Goal: Task Accomplishment & Management: Manage account settings

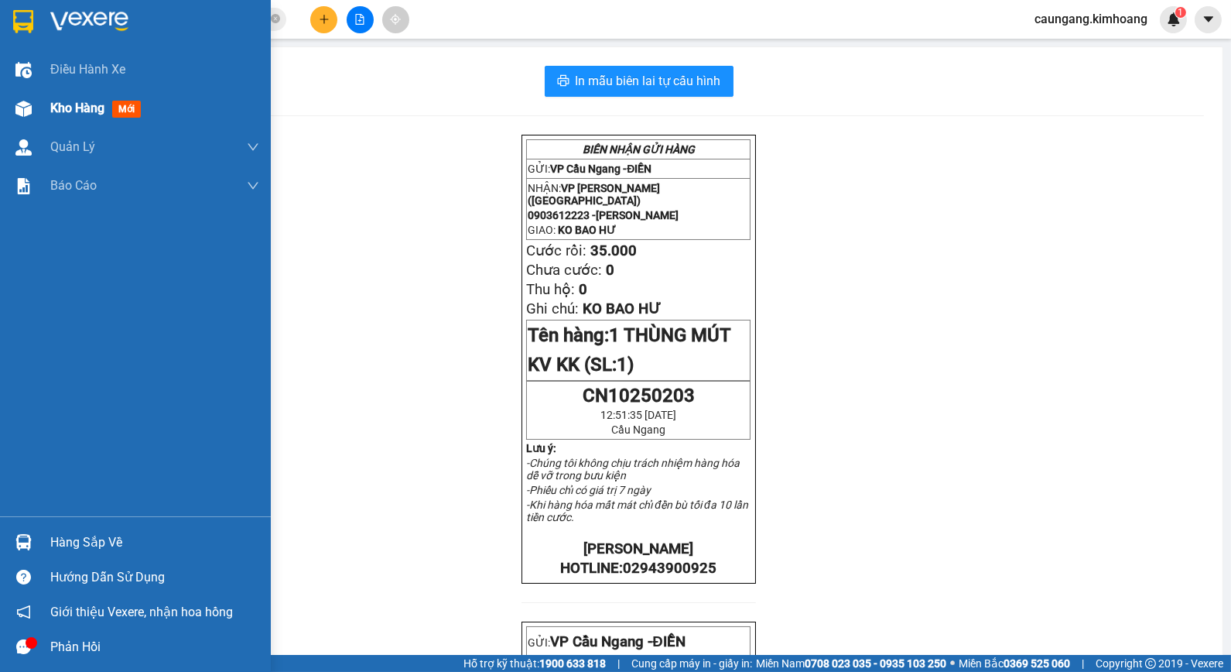
click at [74, 108] on span "Kho hàng" at bounding box center [77, 108] width 54 height 15
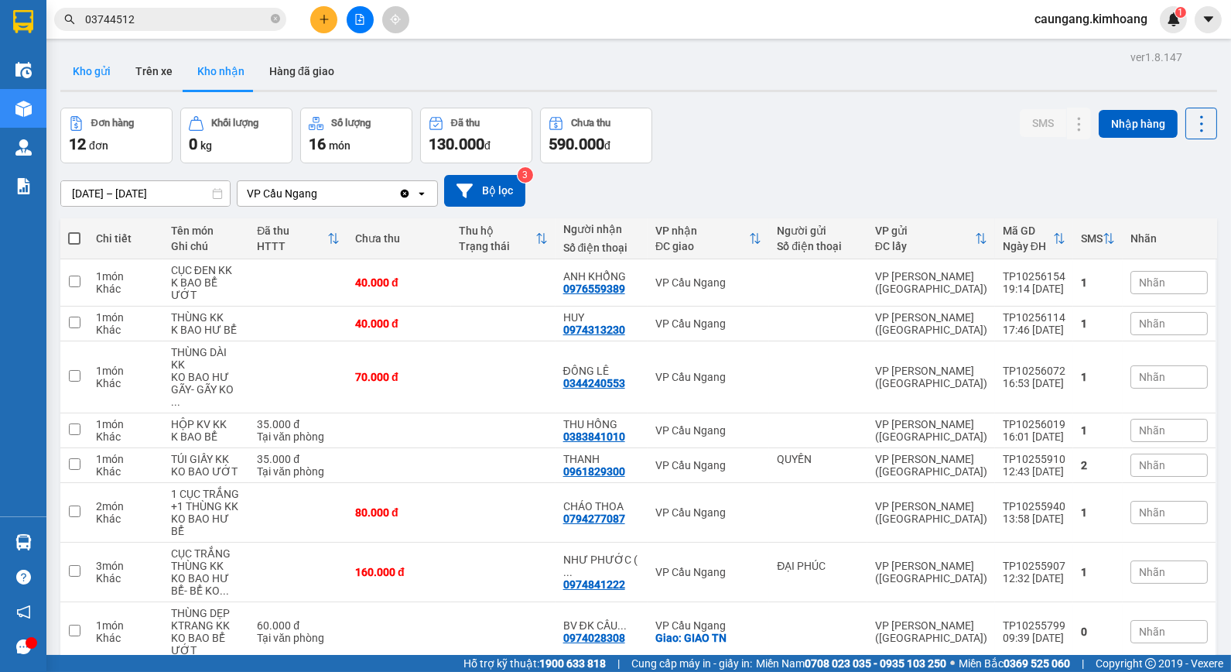
click at [82, 78] on button "Kho gửi" at bounding box center [91, 71] width 63 height 37
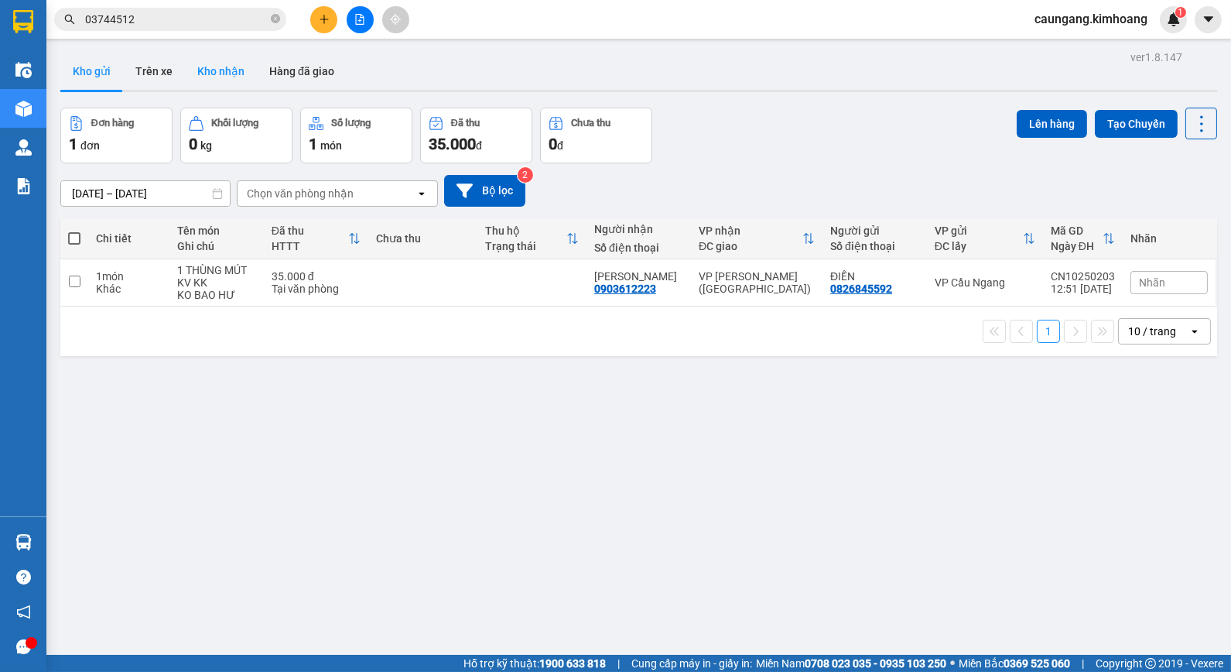
click at [228, 87] on button "Kho nhận" at bounding box center [221, 71] width 72 height 37
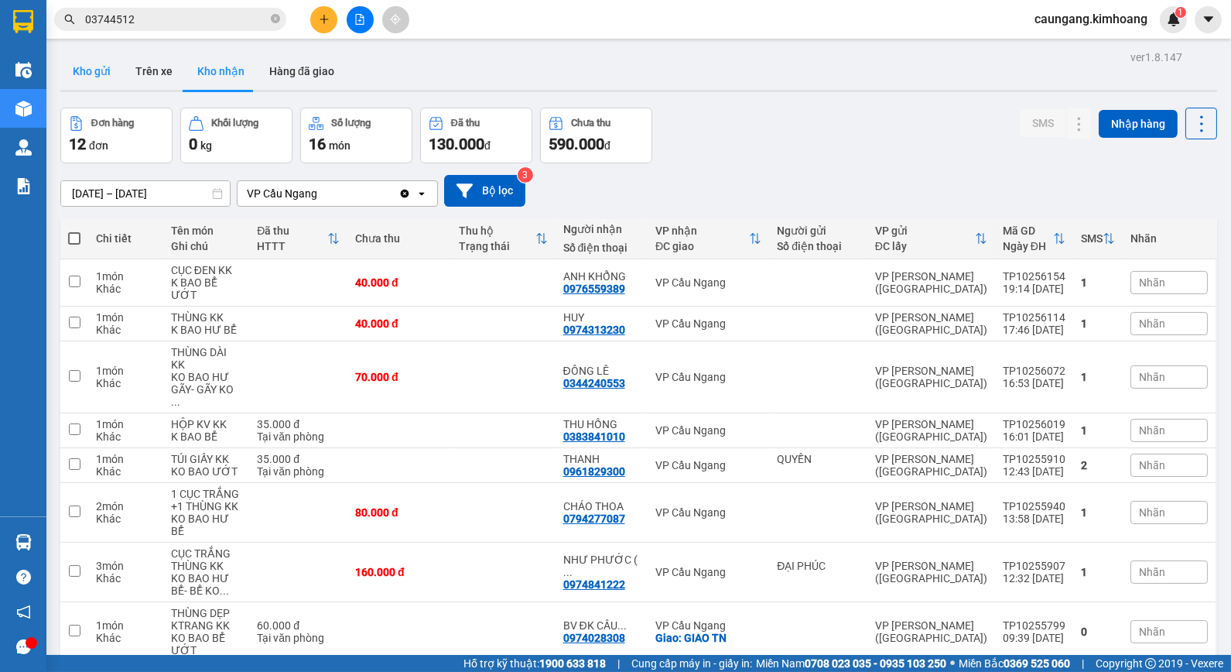
click at [99, 77] on button "Kho gửi" at bounding box center [91, 71] width 63 height 37
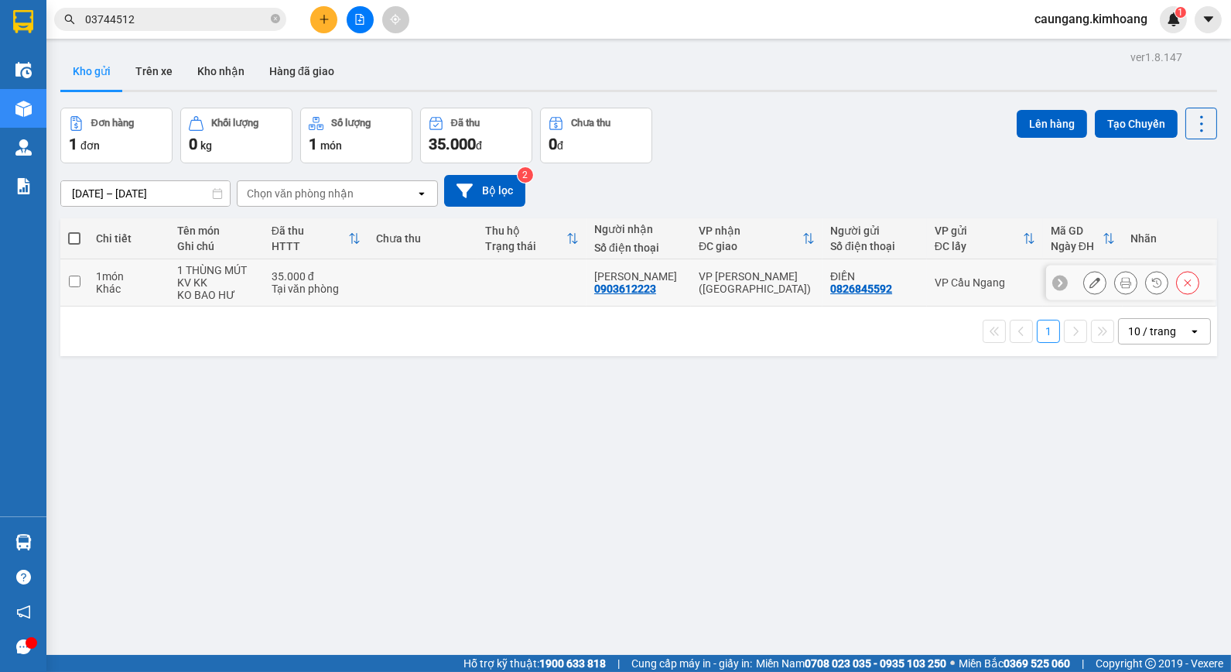
click at [768, 281] on div "VP [PERSON_NAME] ([GEOGRAPHIC_DATA])" at bounding box center [757, 282] width 116 height 25
checkbox input "true"
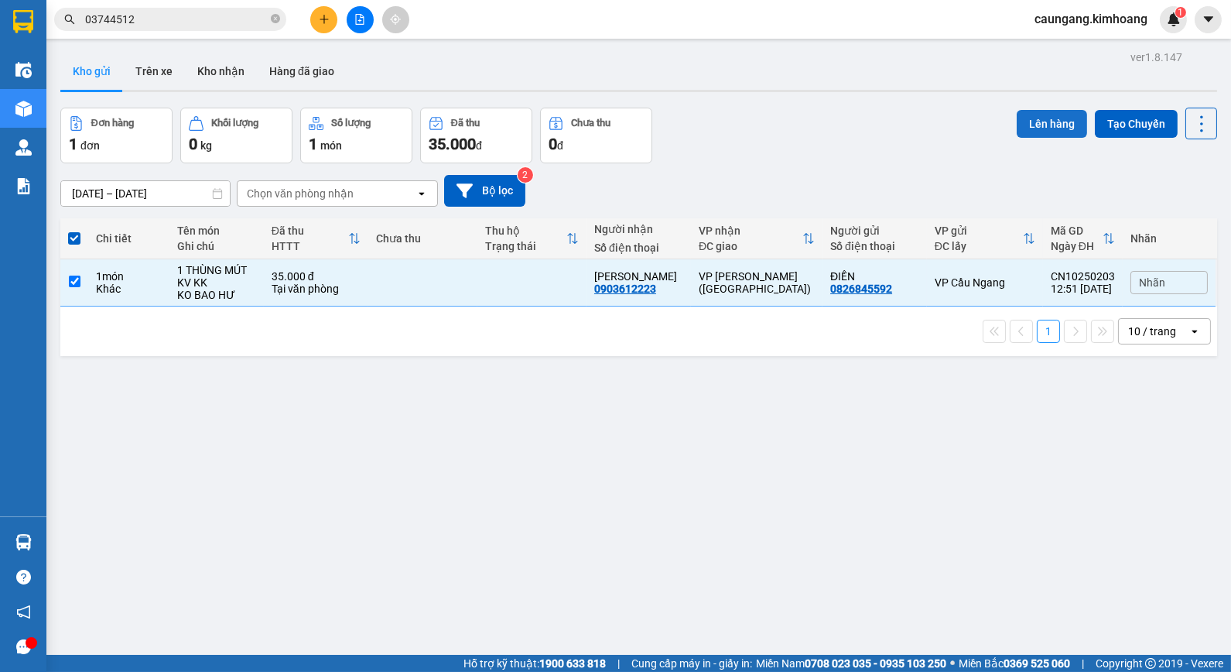
click at [1031, 129] on button "Lên hàng" at bounding box center [1052, 124] width 70 height 28
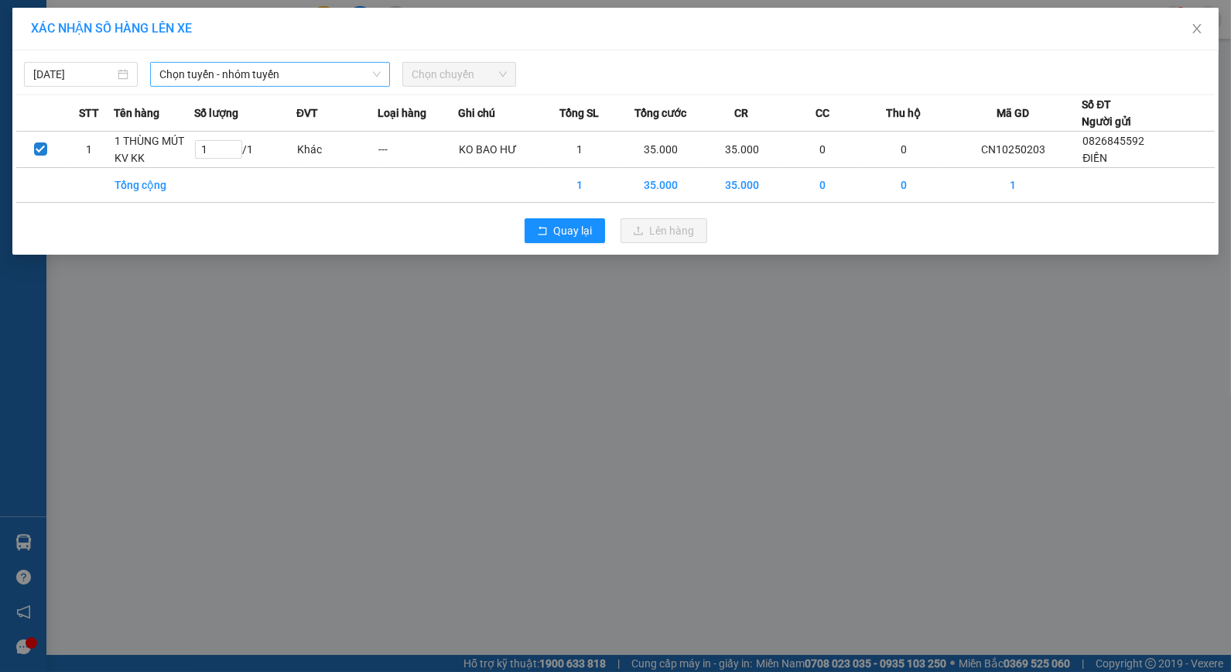
click at [330, 82] on span "Chọn tuyến - nhóm tuyến" at bounding box center [269, 74] width 221 height 23
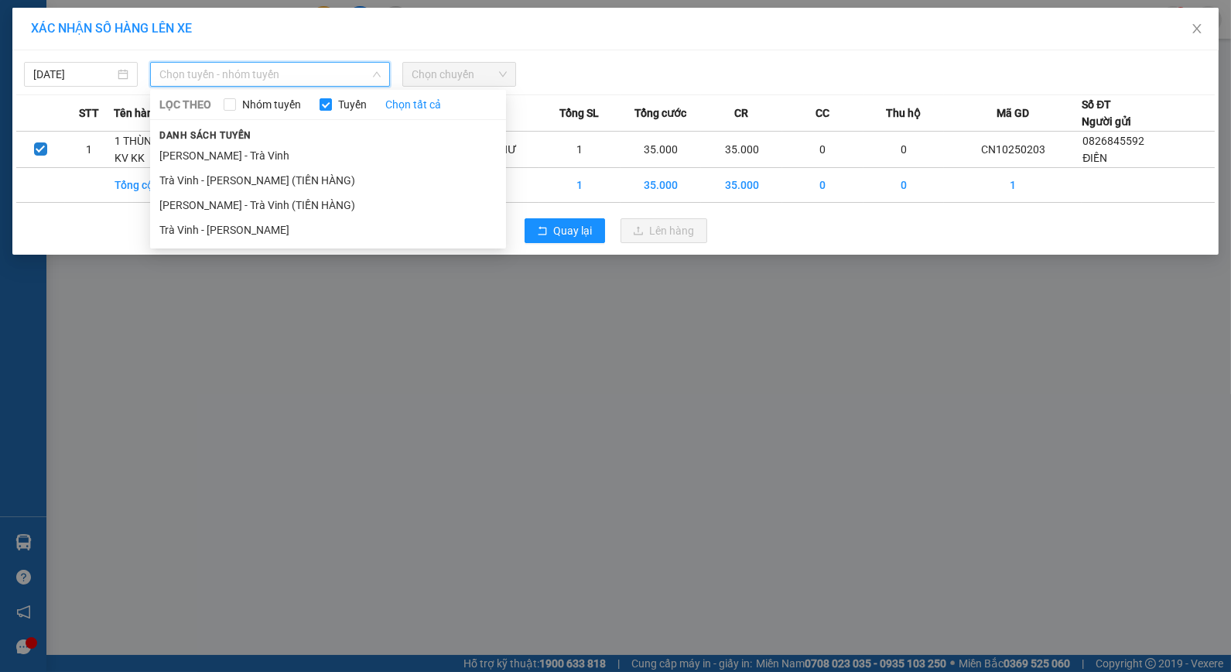
drag, startPoint x: 300, startPoint y: 233, endPoint x: 375, endPoint y: 126, distance: 130.5
click at [300, 232] on li "Trà Vinh - [PERSON_NAME]" at bounding box center [328, 229] width 356 height 25
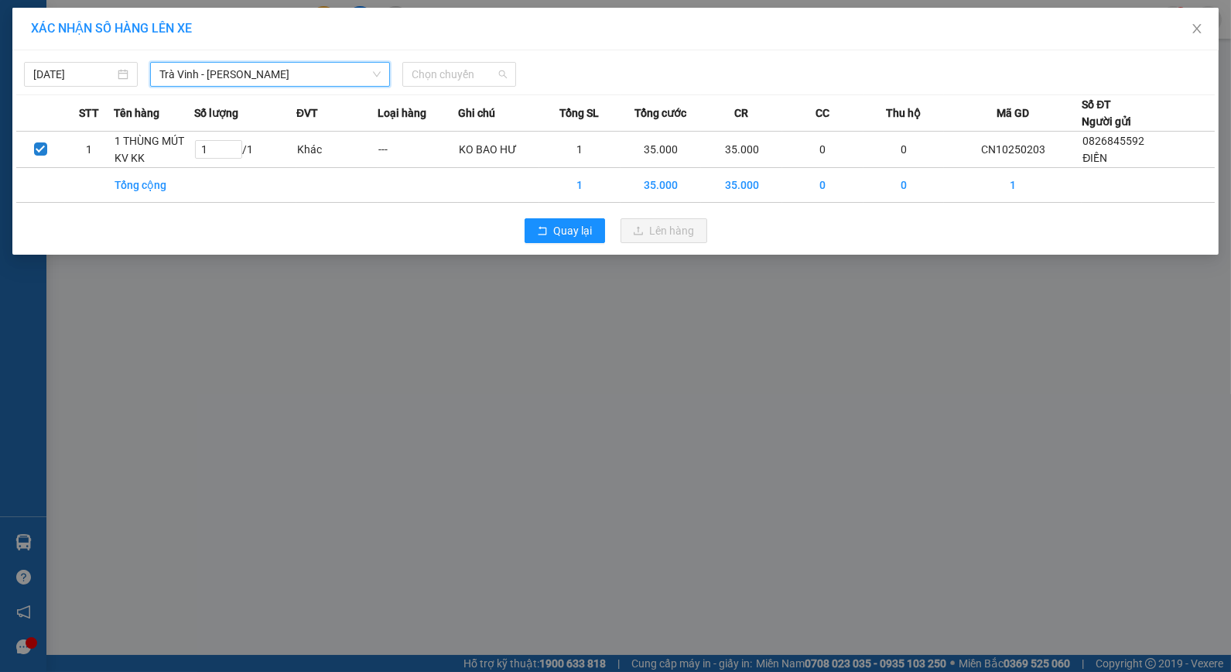
drag, startPoint x: 464, startPoint y: 74, endPoint x: 478, endPoint y: 125, distance: 52.2
click at [468, 82] on span "Chọn chuyến" at bounding box center [459, 74] width 95 height 23
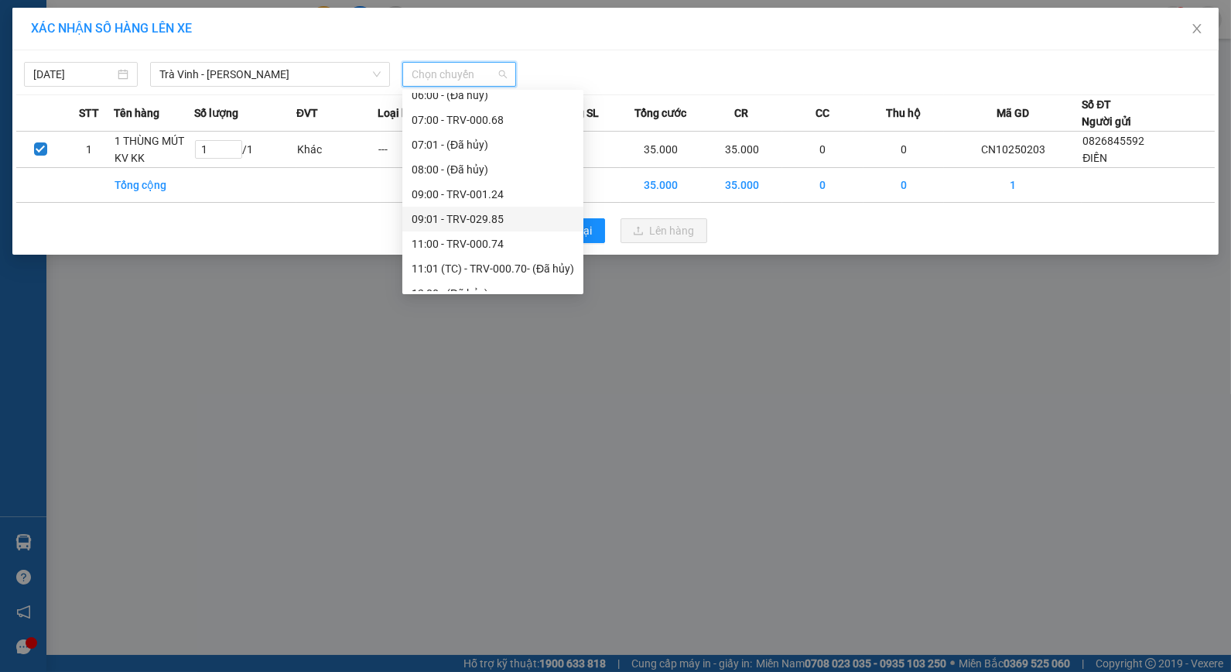
scroll to position [421, 0]
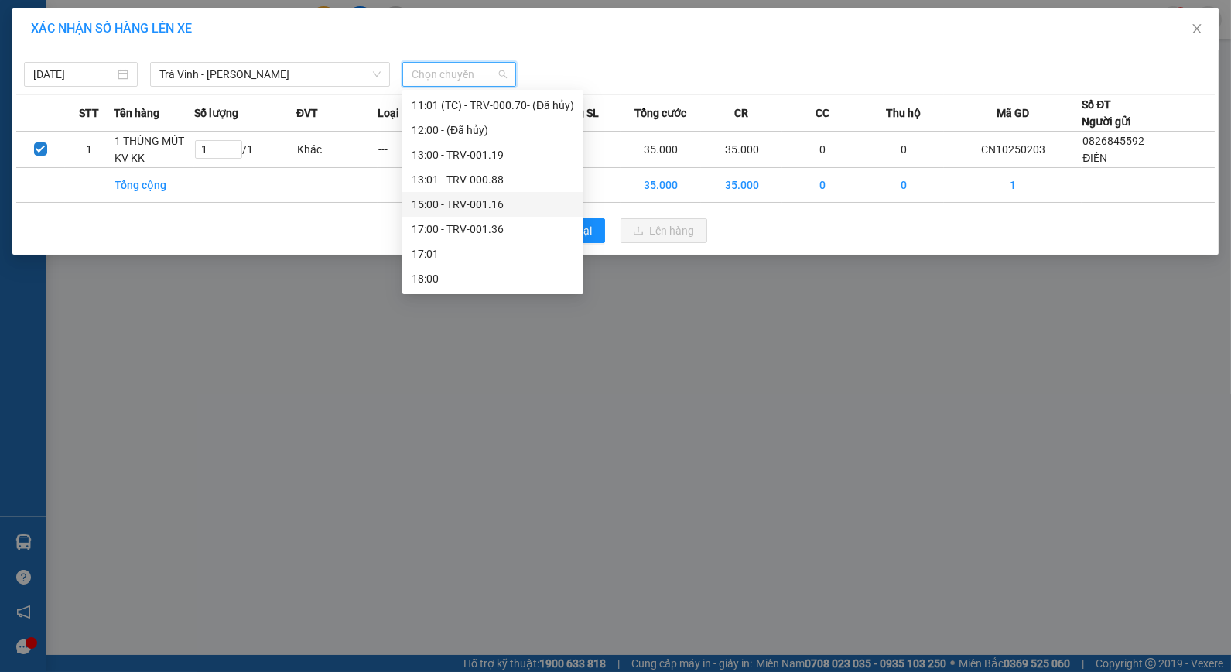
drag, startPoint x: 471, startPoint y: 204, endPoint x: 465, endPoint y: 191, distance: 13.5
click at [472, 204] on div "15:00 - TRV-001.16" at bounding box center [493, 204] width 163 height 17
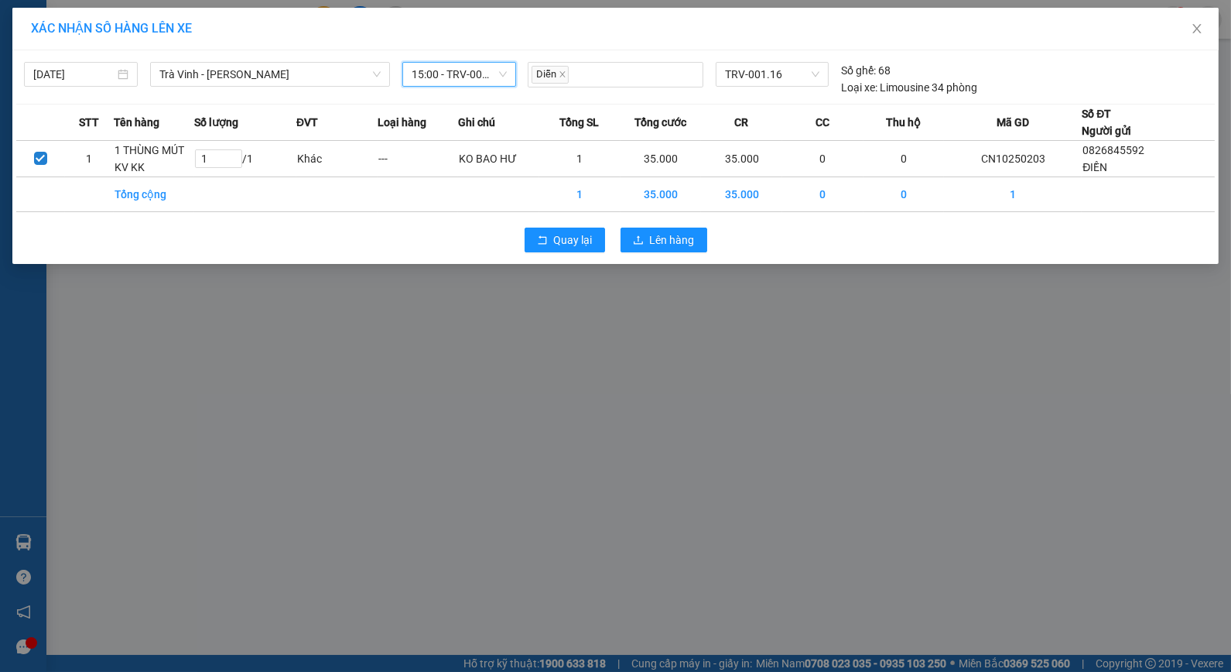
drag, startPoint x: 467, startPoint y: 74, endPoint x: 472, endPoint y: 81, distance: 9.0
click at [468, 74] on span "15:00 - TRV-001.16" at bounding box center [459, 74] width 95 height 23
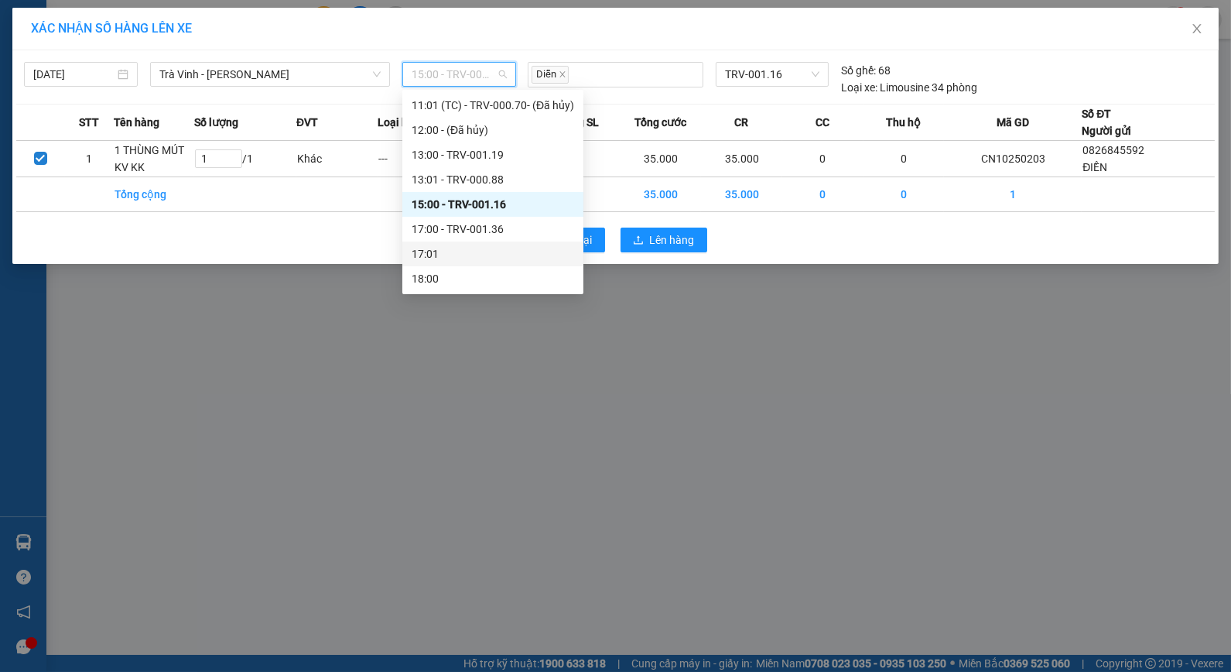
click at [453, 242] on div "17:01" at bounding box center [492, 253] width 181 height 25
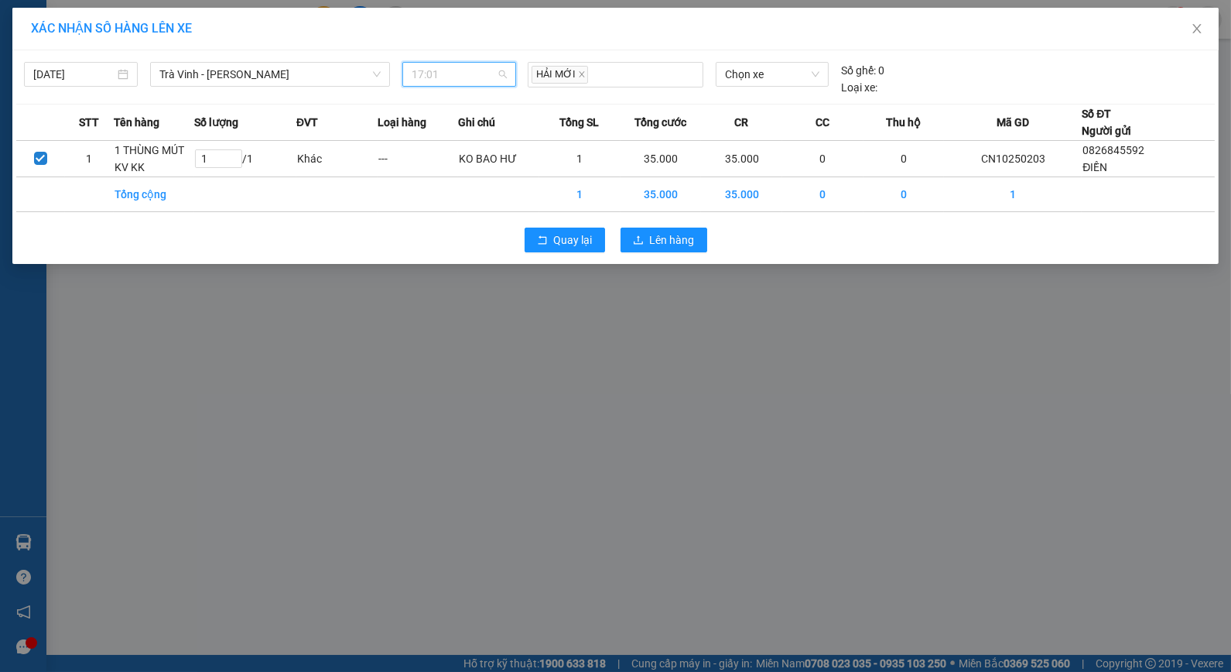
click at [490, 72] on span "17:01" at bounding box center [459, 74] width 95 height 23
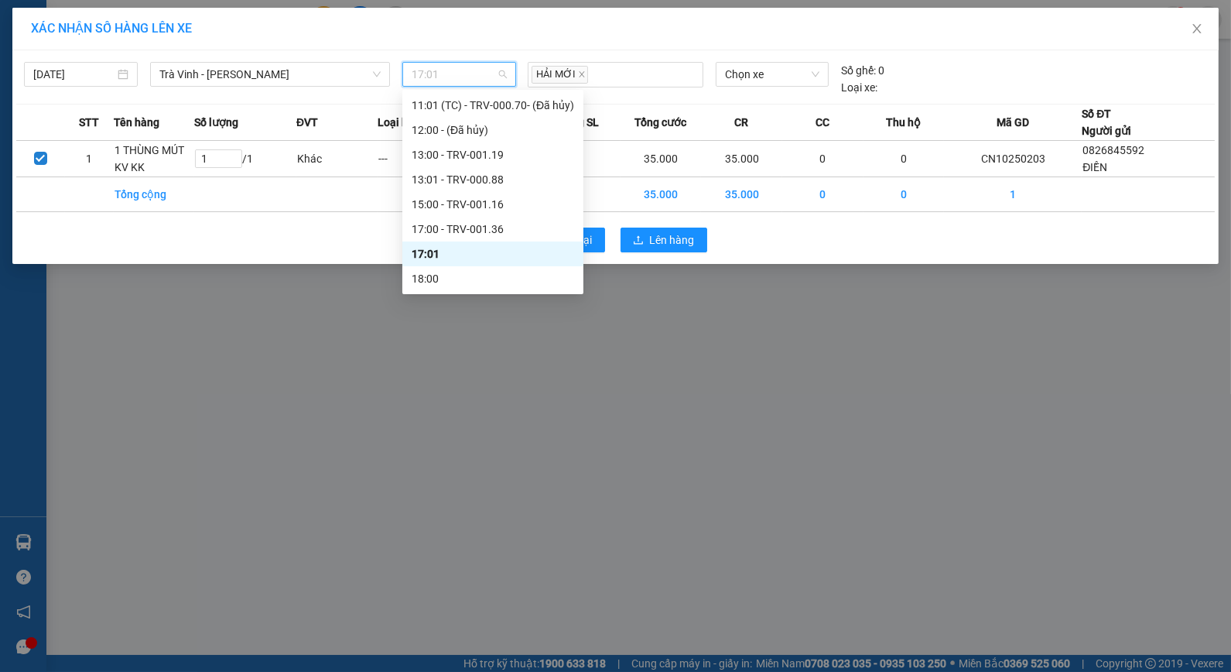
click at [458, 264] on div "17:01" at bounding box center [492, 253] width 181 height 25
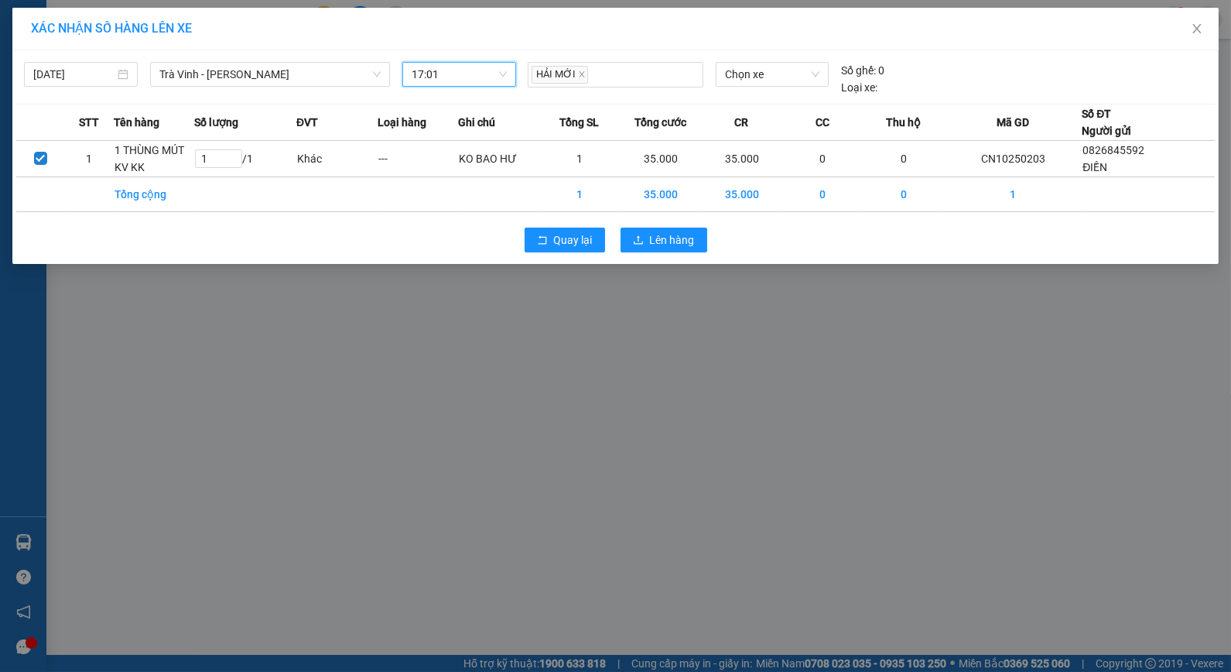
click at [465, 81] on span "17:01" at bounding box center [459, 74] width 95 height 23
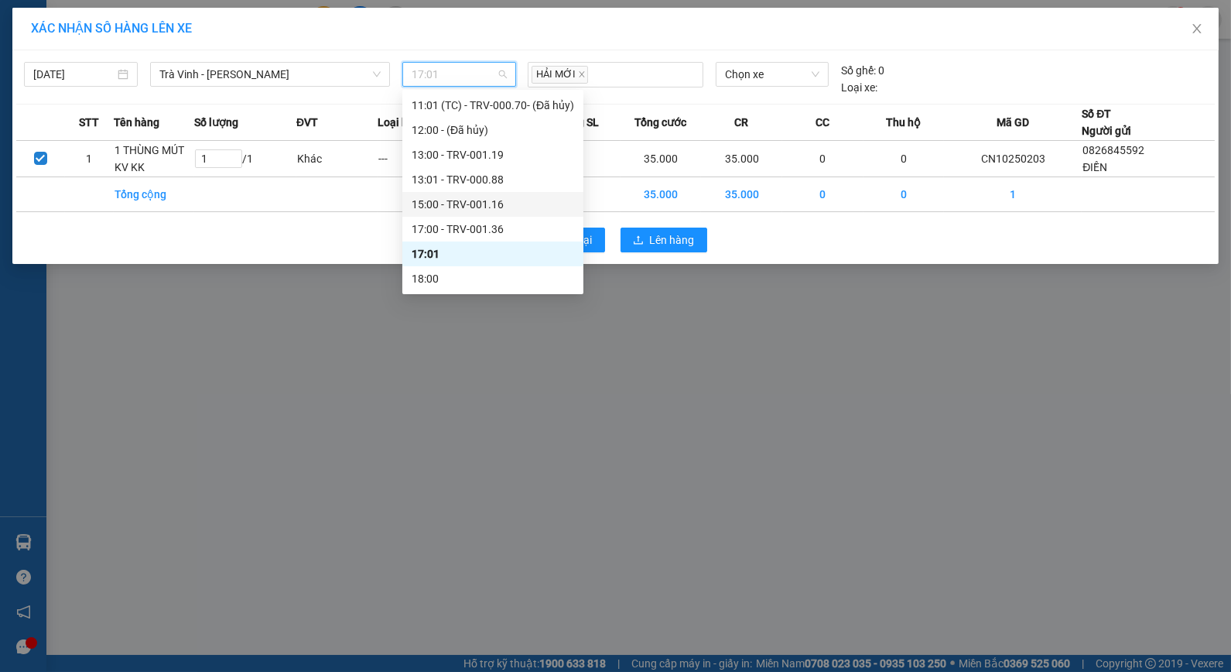
click at [484, 199] on div "15:00 - TRV-001.16" at bounding box center [493, 204] width 163 height 17
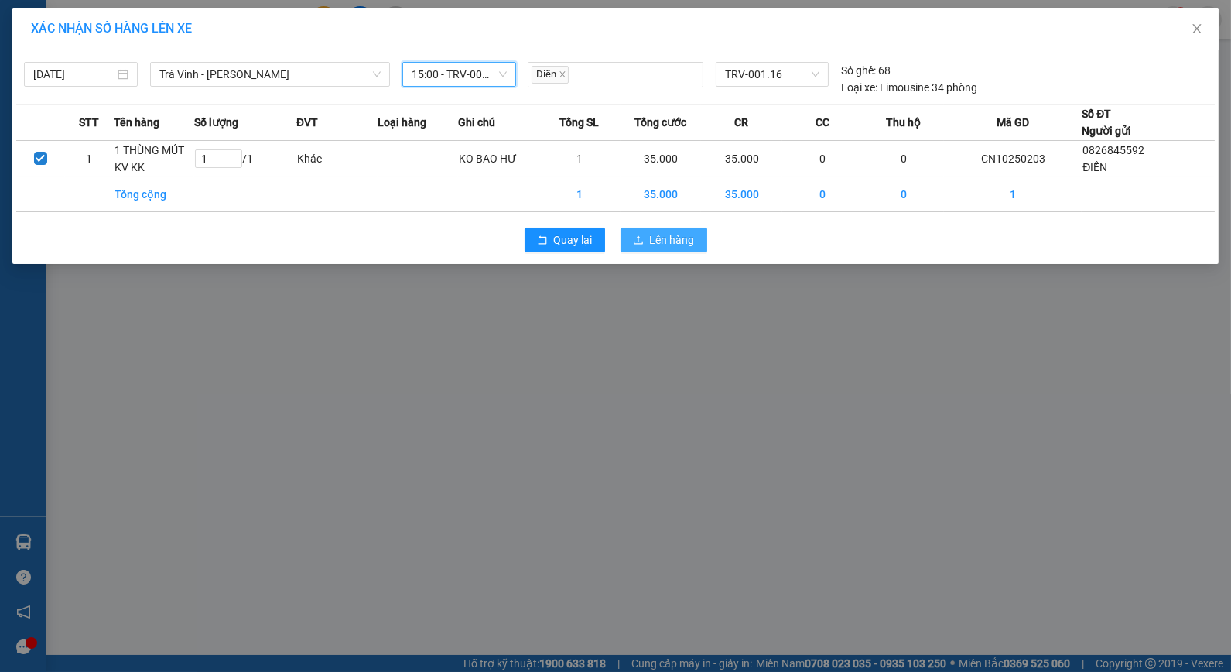
click at [684, 240] on span "Lên hàng" at bounding box center [672, 239] width 45 height 17
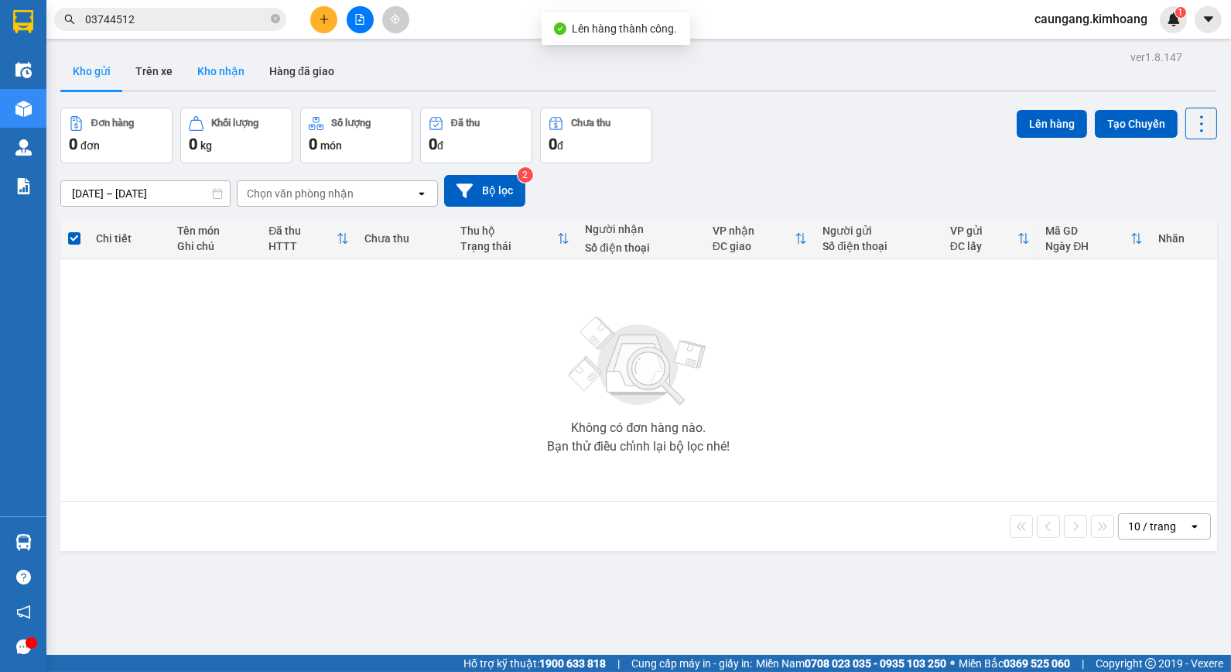
click at [226, 77] on button "Kho nhận" at bounding box center [221, 71] width 72 height 37
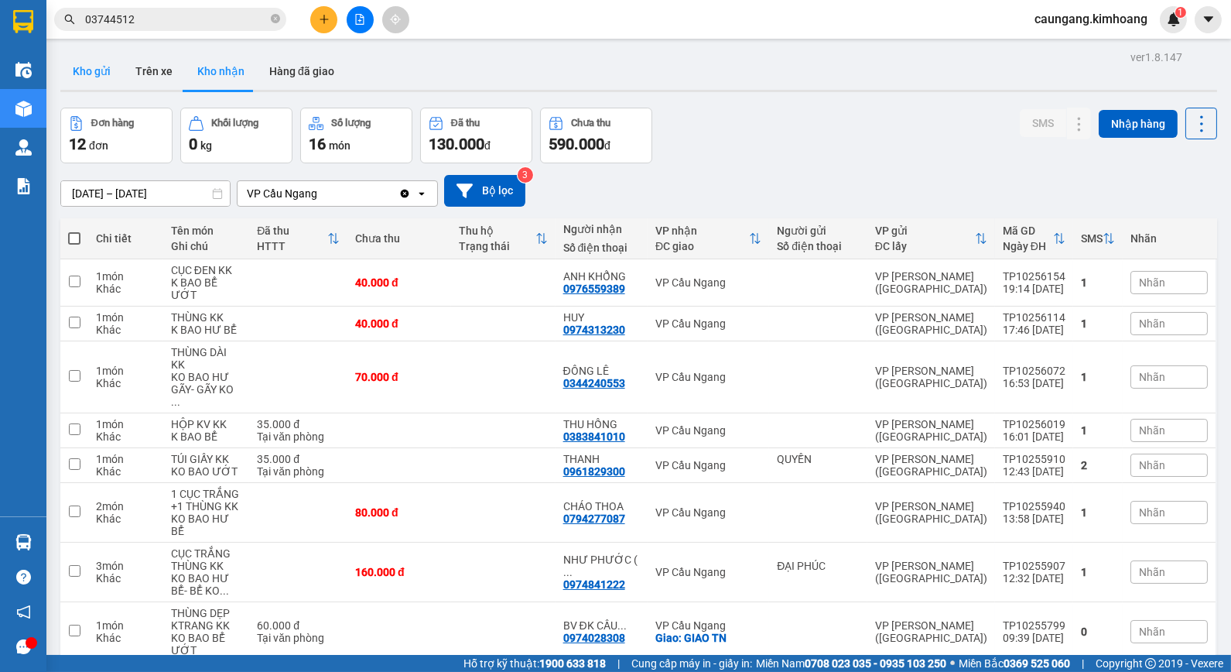
click at [98, 76] on button "Kho gửi" at bounding box center [91, 71] width 63 height 37
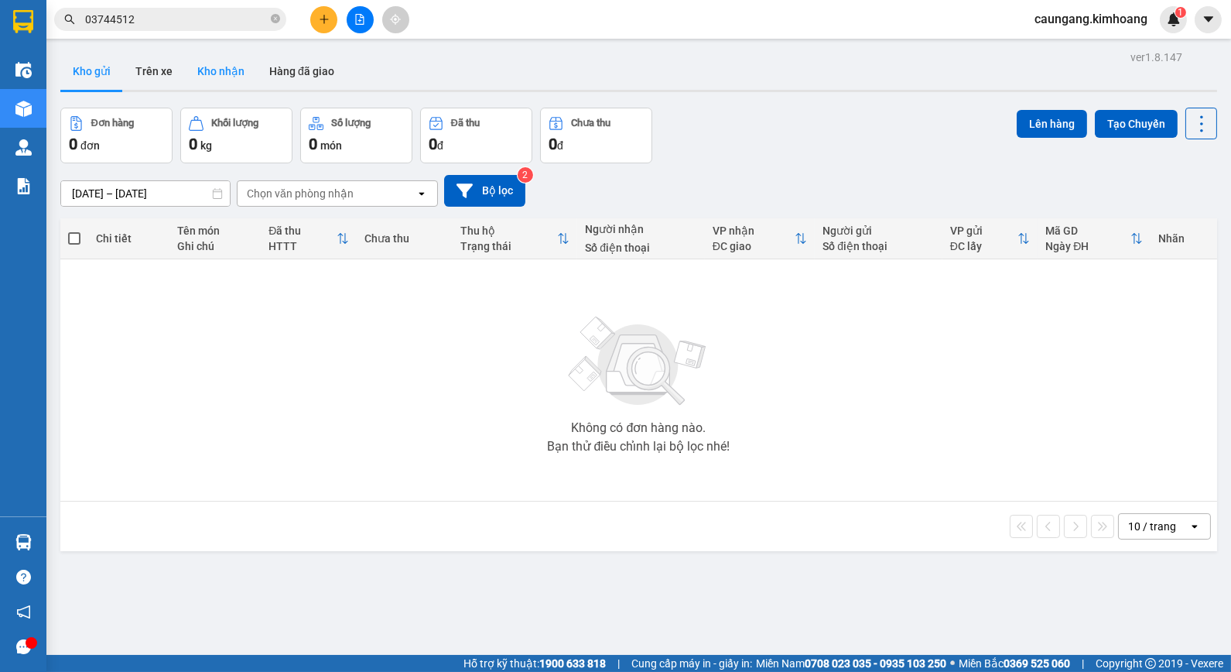
click at [225, 65] on button "Kho nhận" at bounding box center [221, 71] width 72 height 37
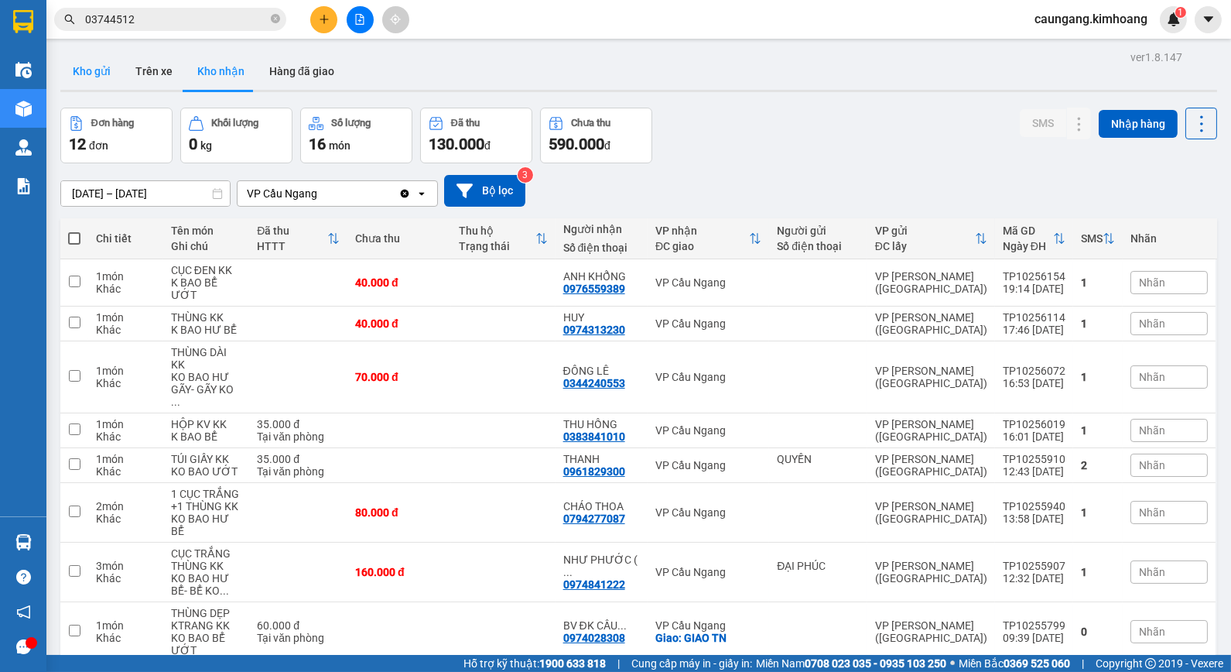
click at [94, 73] on button "Kho gửi" at bounding box center [91, 71] width 63 height 37
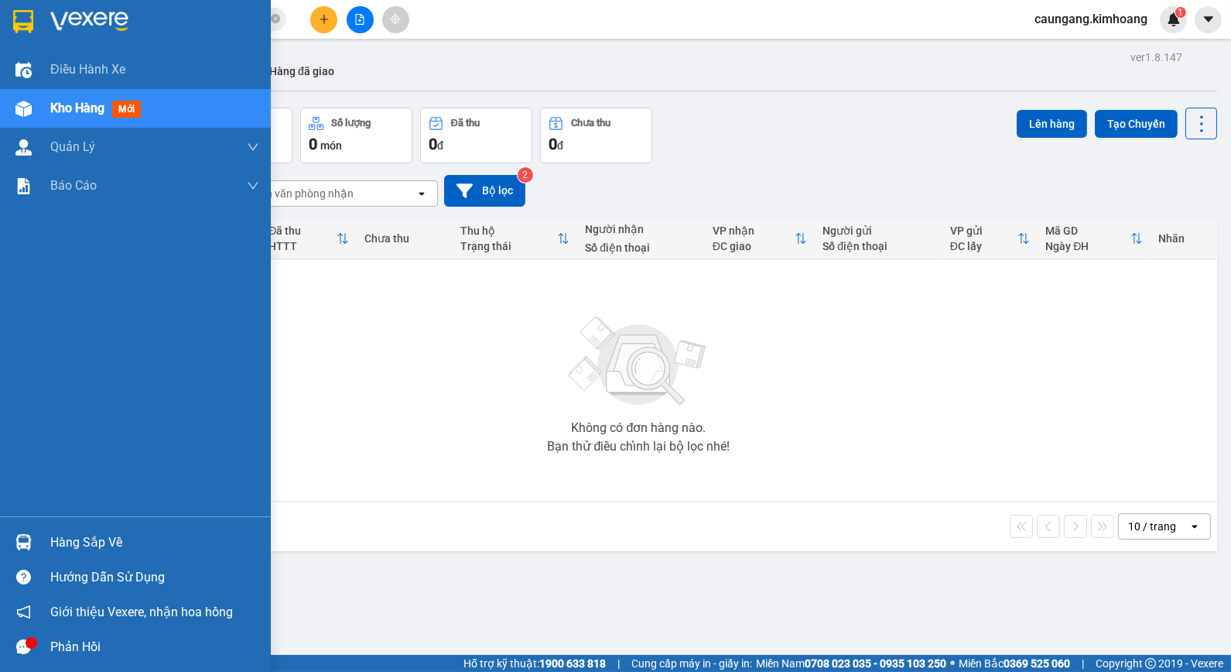
click at [86, 537] on div "Hàng sắp về" at bounding box center [154, 542] width 209 height 23
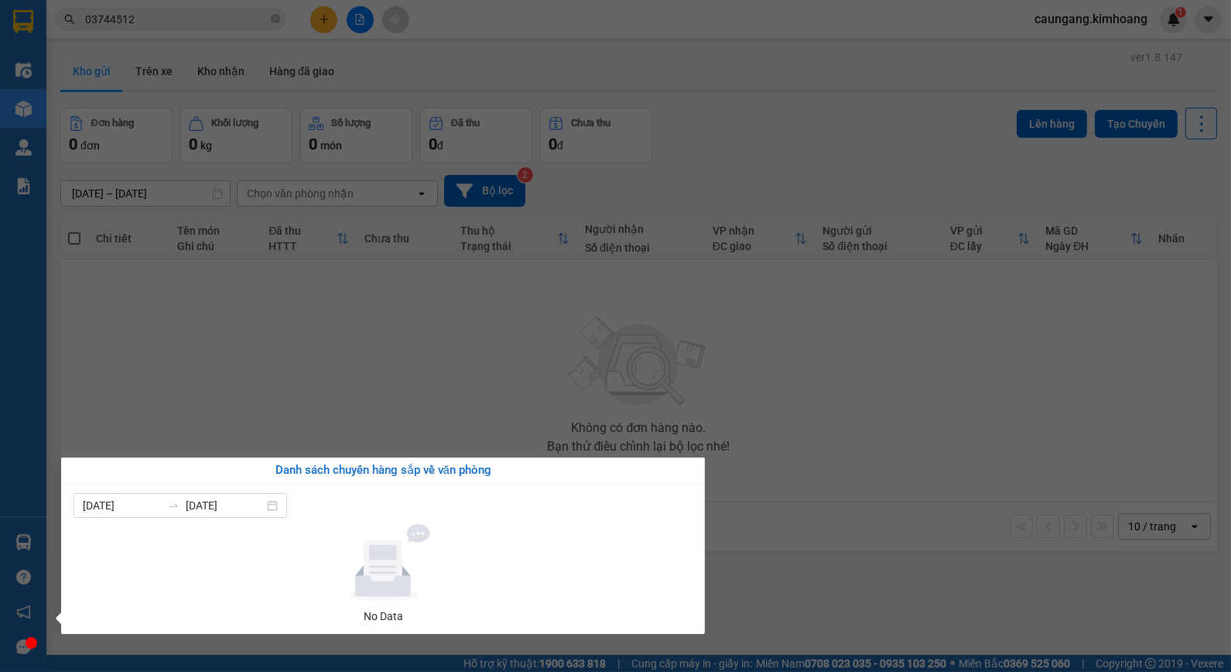
click at [421, 392] on section "Kết quả tìm kiếm ( 1 ) Bộ lọc Mã ĐH Trạng thái Món hàng Thu hộ Tổng cước Chưa c…" at bounding box center [615, 336] width 1231 height 672
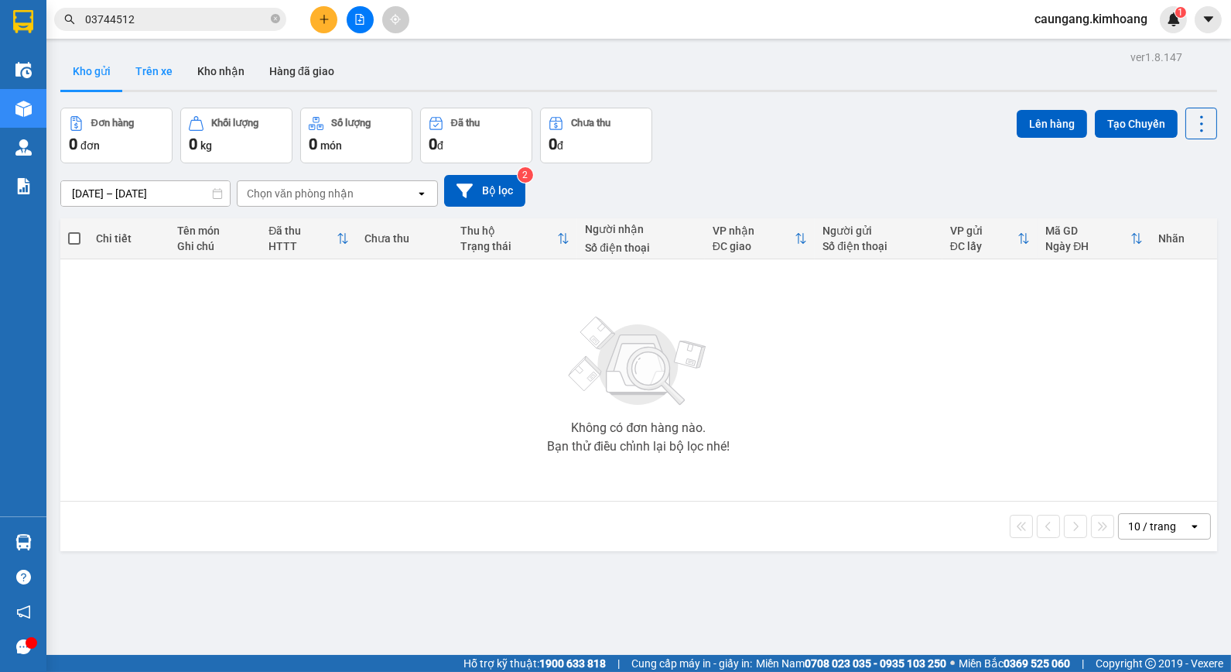
click at [157, 76] on button "Trên xe" at bounding box center [154, 71] width 62 height 37
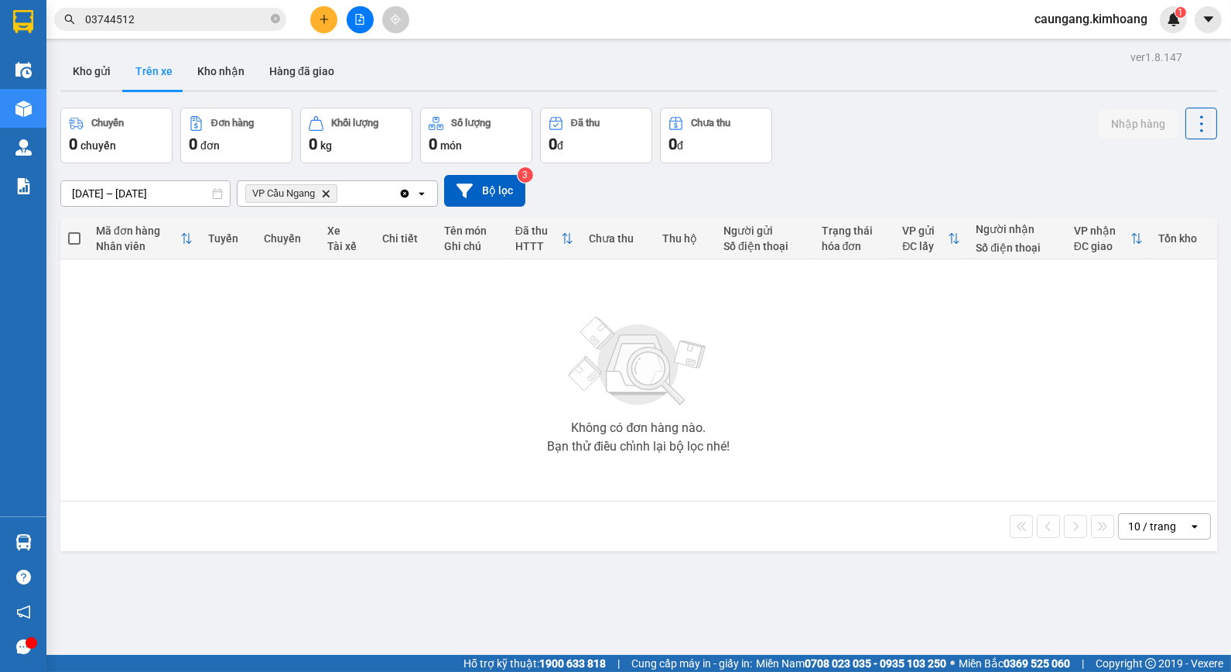
click at [330, 193] on icon "Delete" at bounding box center [325, 193] width 9 height 9
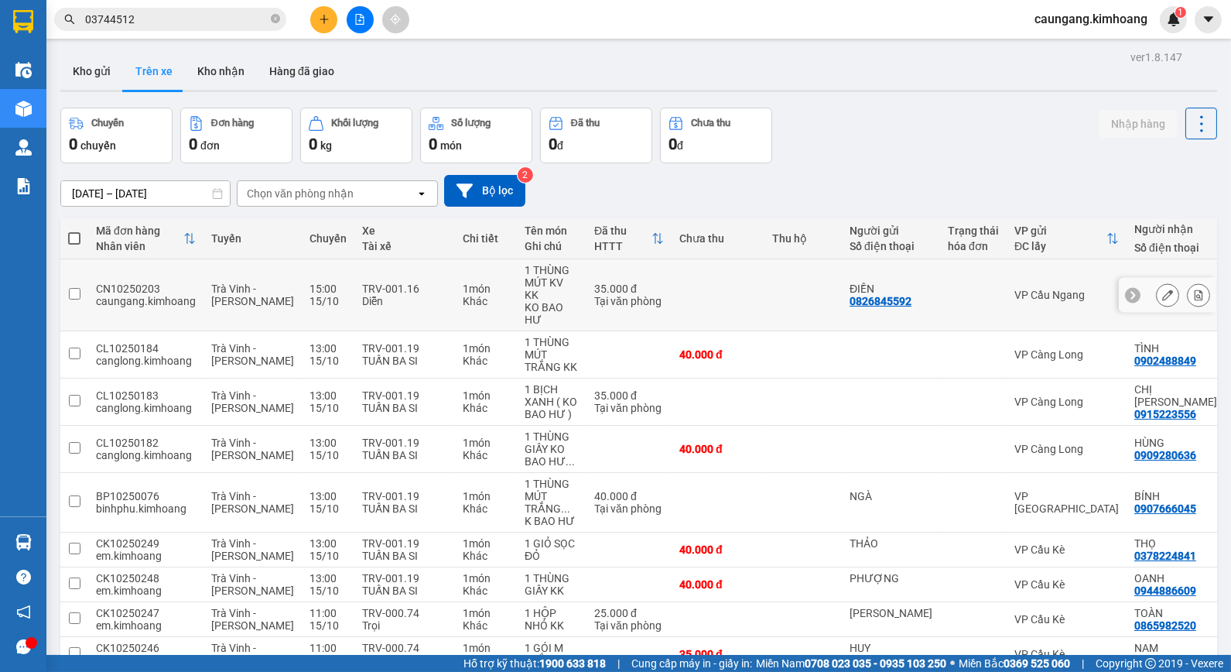
click at [940, 275] on td at bounding box center [973, 295] width 67 height 72
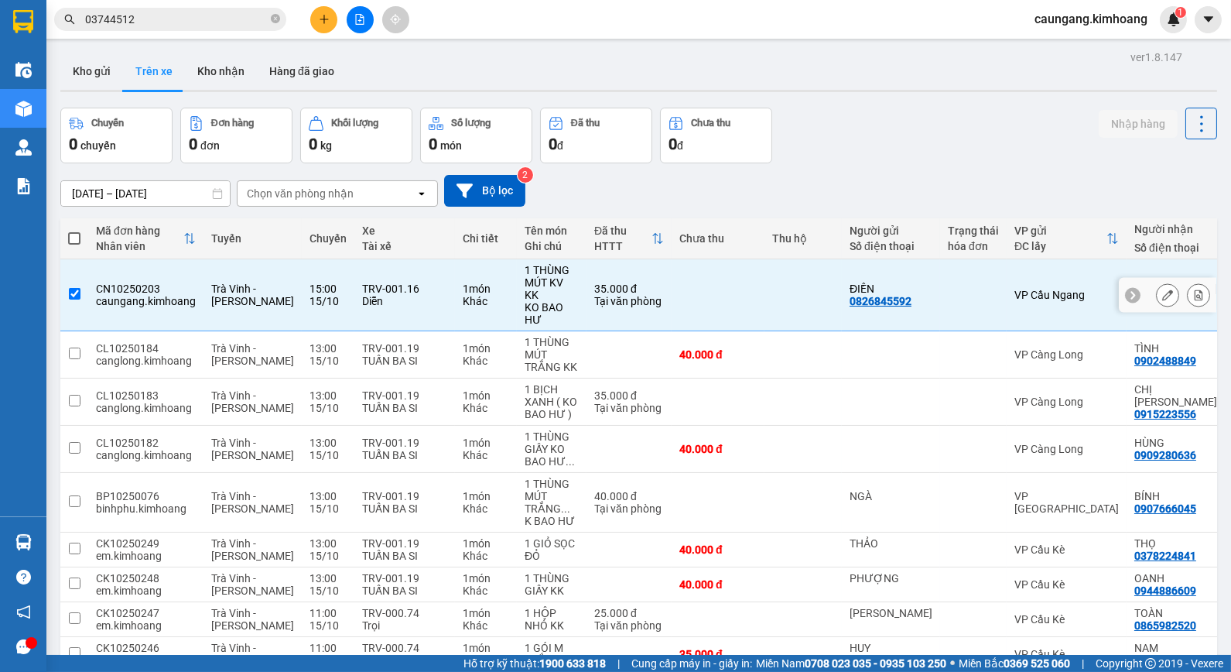
checkbox input "true"
click at [203, 70] on button "Kho nhận" at bounding box center [221, 71] width 72 height 37
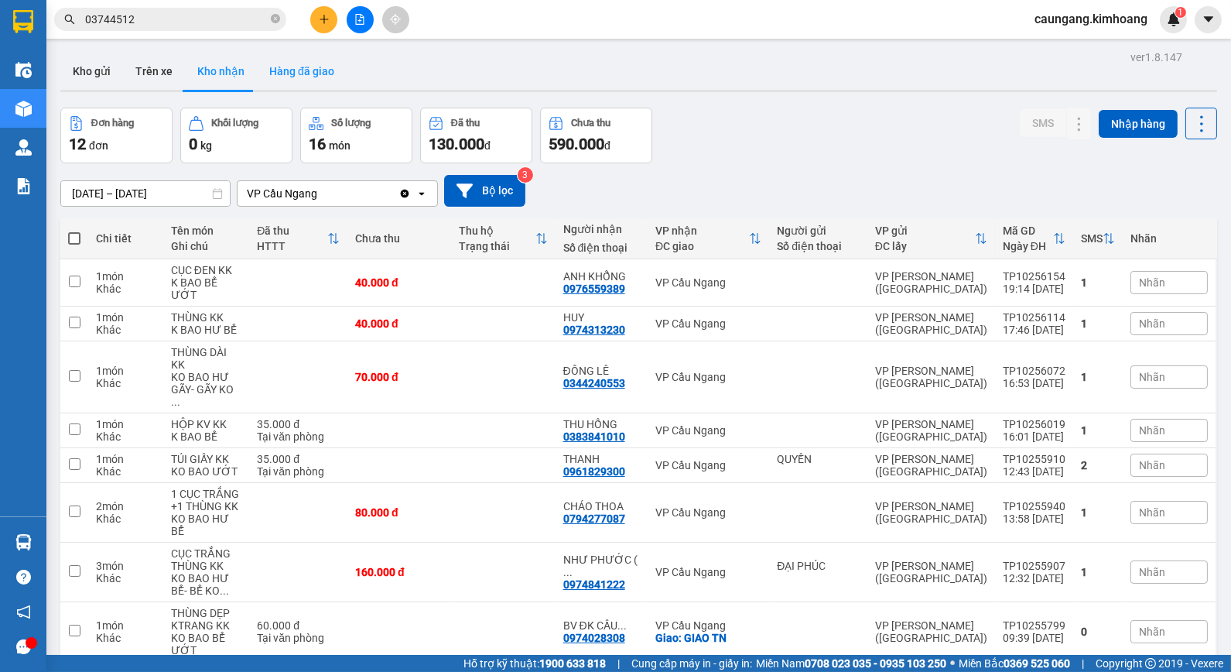
click at [295, 67] on button "Hàng đã giao" at bounding box center [302, 71] width 90 height 37
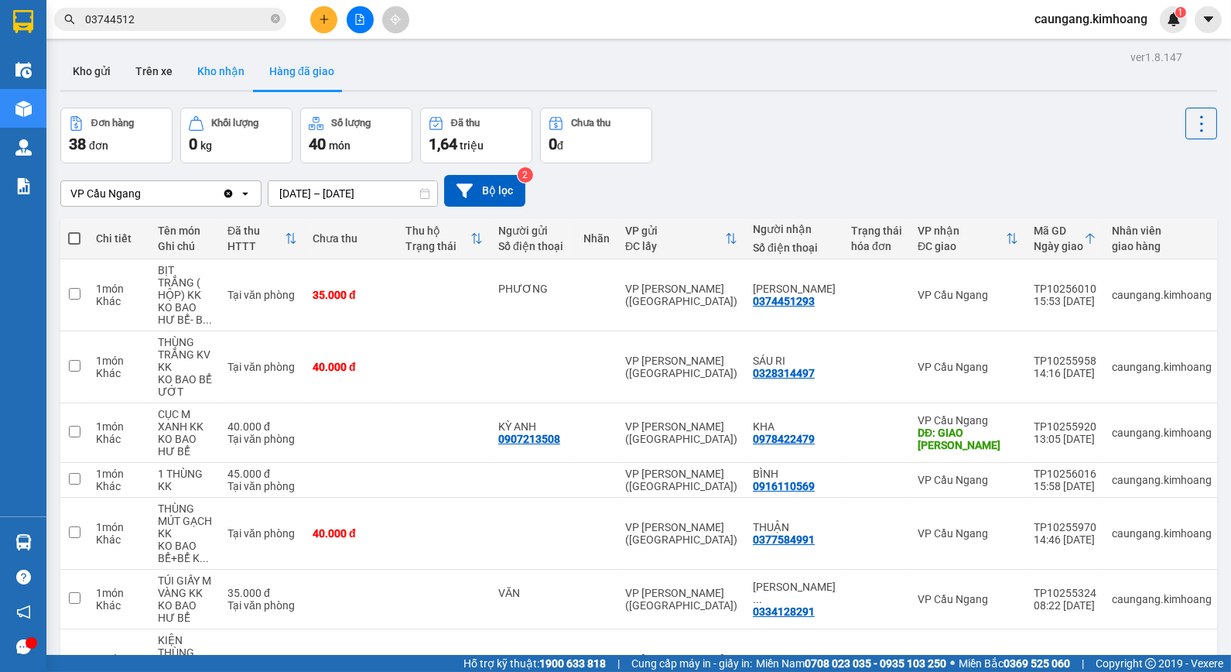
click at [222, 70] on button "Kho nhận" at bounding box center [221, 71] width 72 height 37
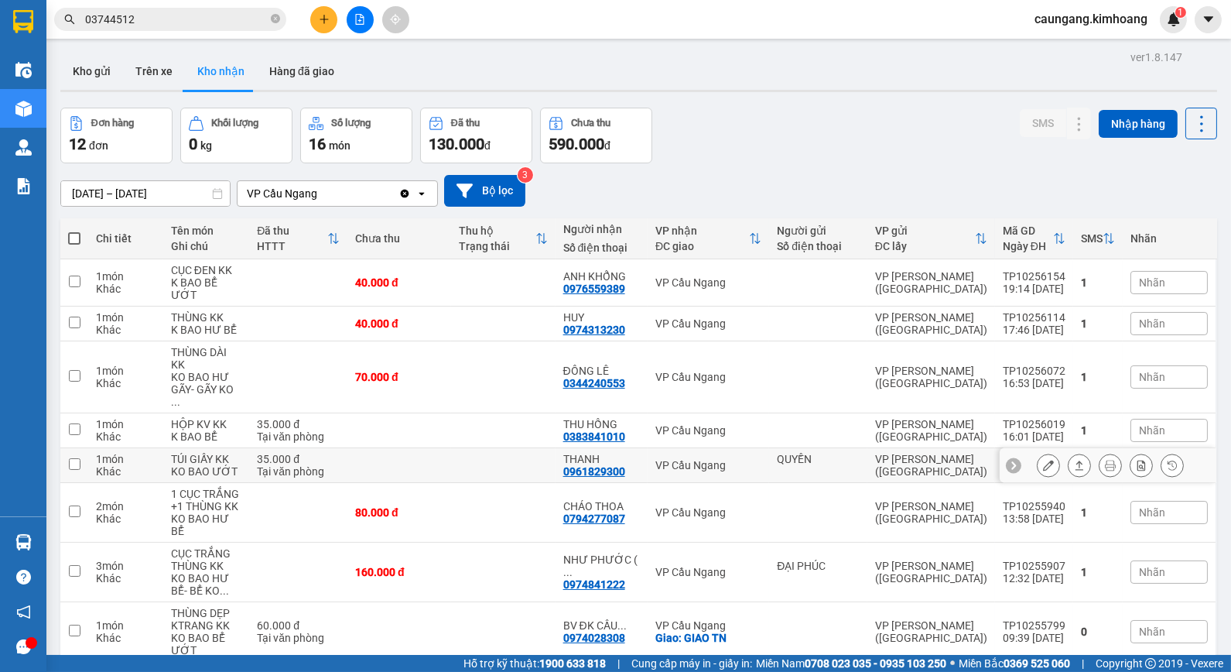
click at [519, 448] on td at bounding box center [503, 465] width 104 height 35
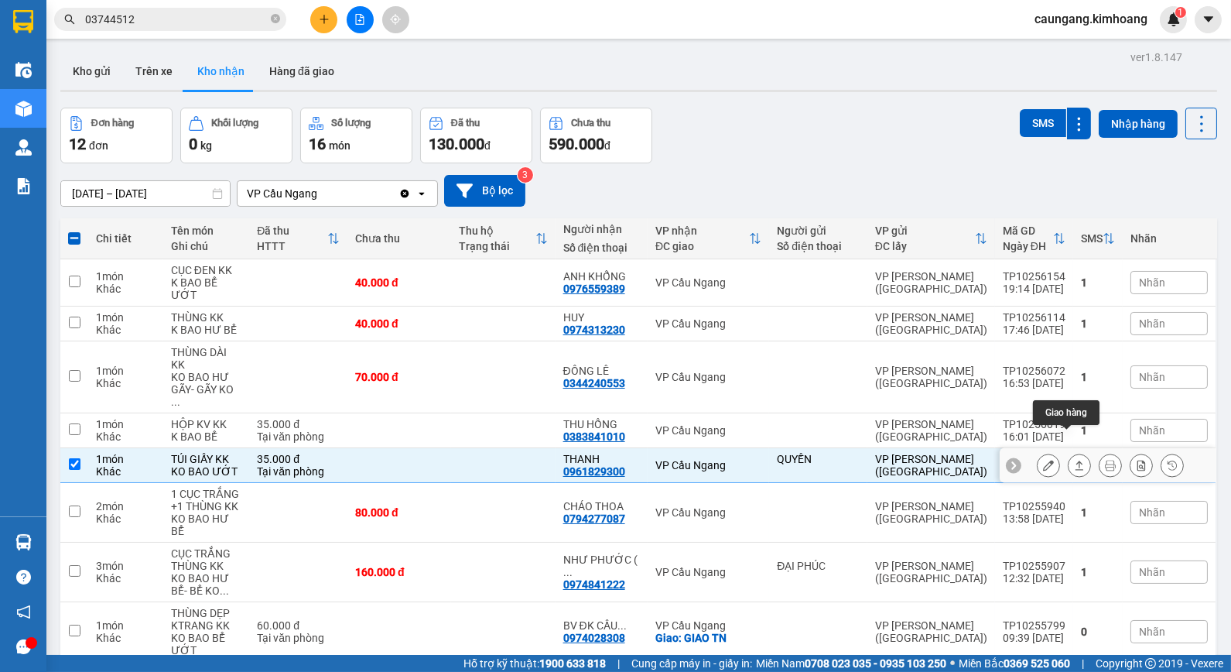
click at [1076, 460] on icon at bounding box center [1080, 464] width 9 height 9
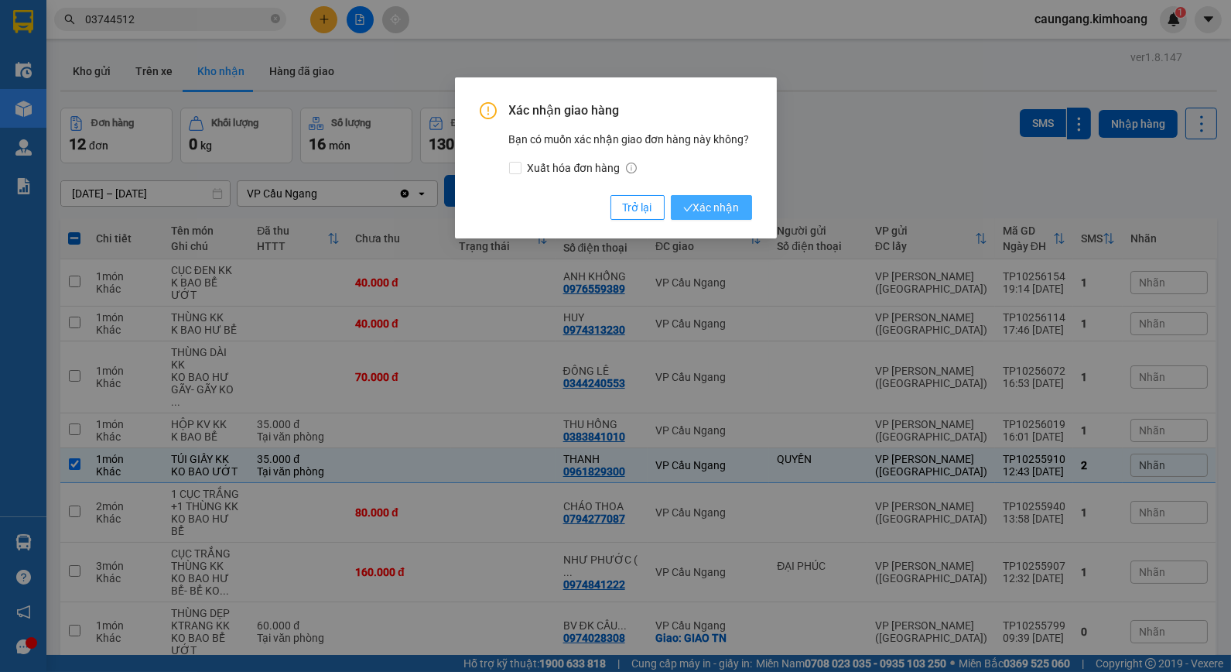
click at [720, 214] on span "Xác nhận" at bounding box center [711, 207] width 56 height 17
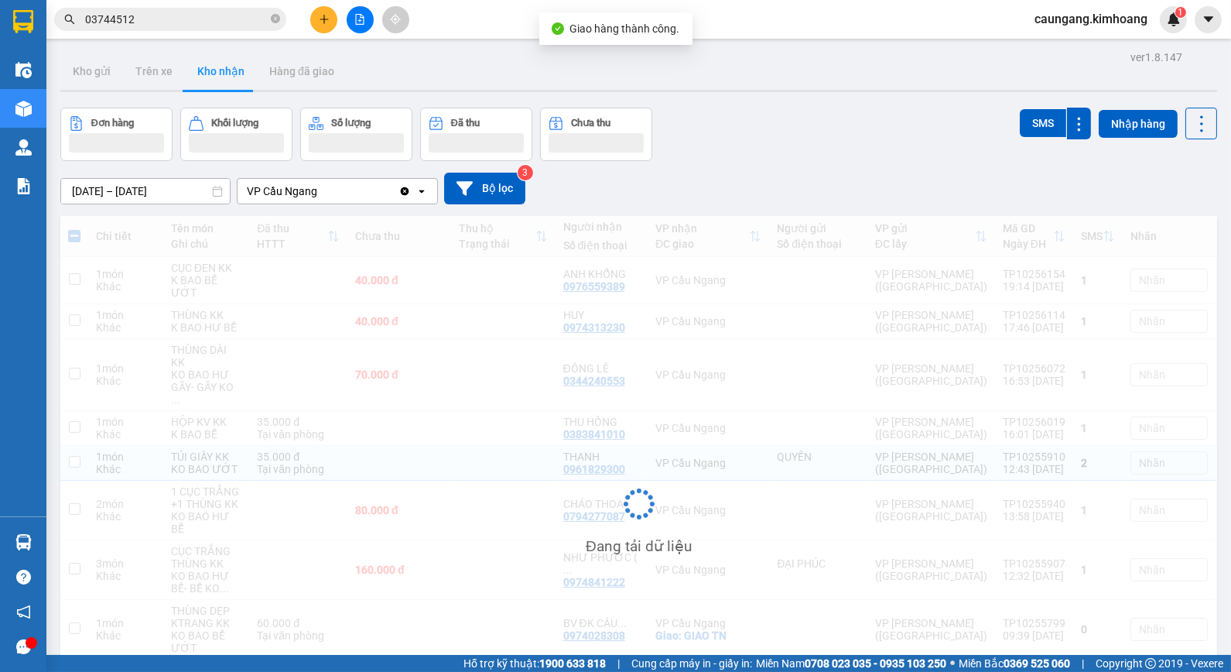
checkbox input "false"
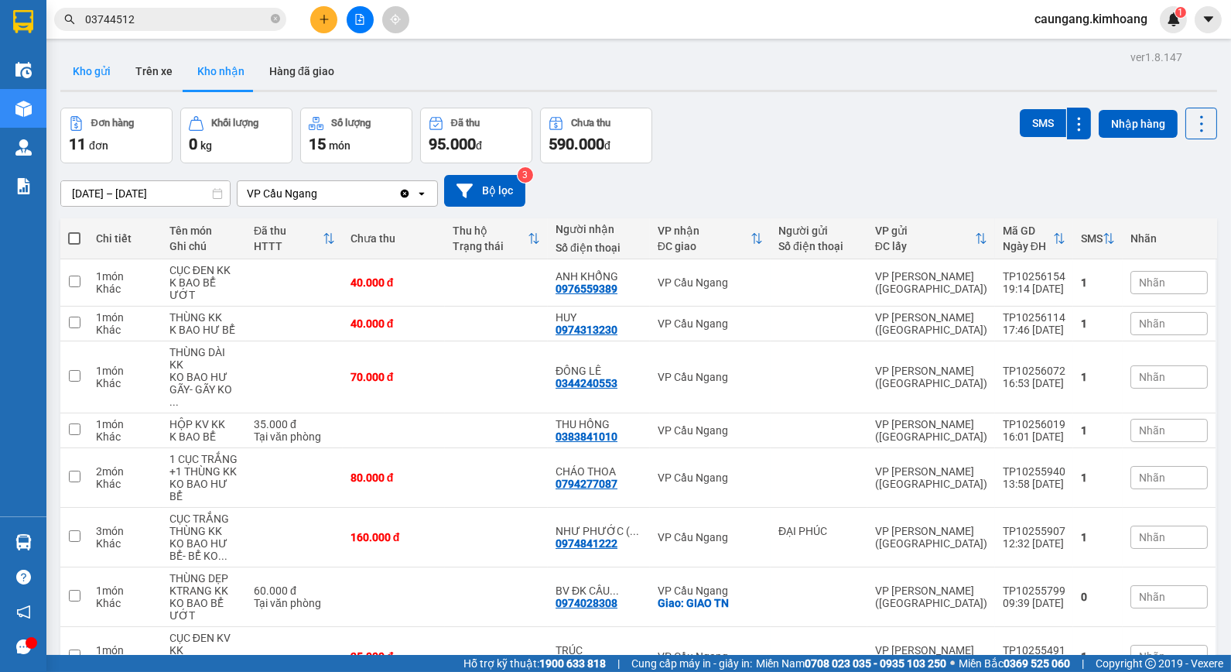
click at [94, 68] on button "Kho gửi" at bounding box center [91, 71] width 63 height 37
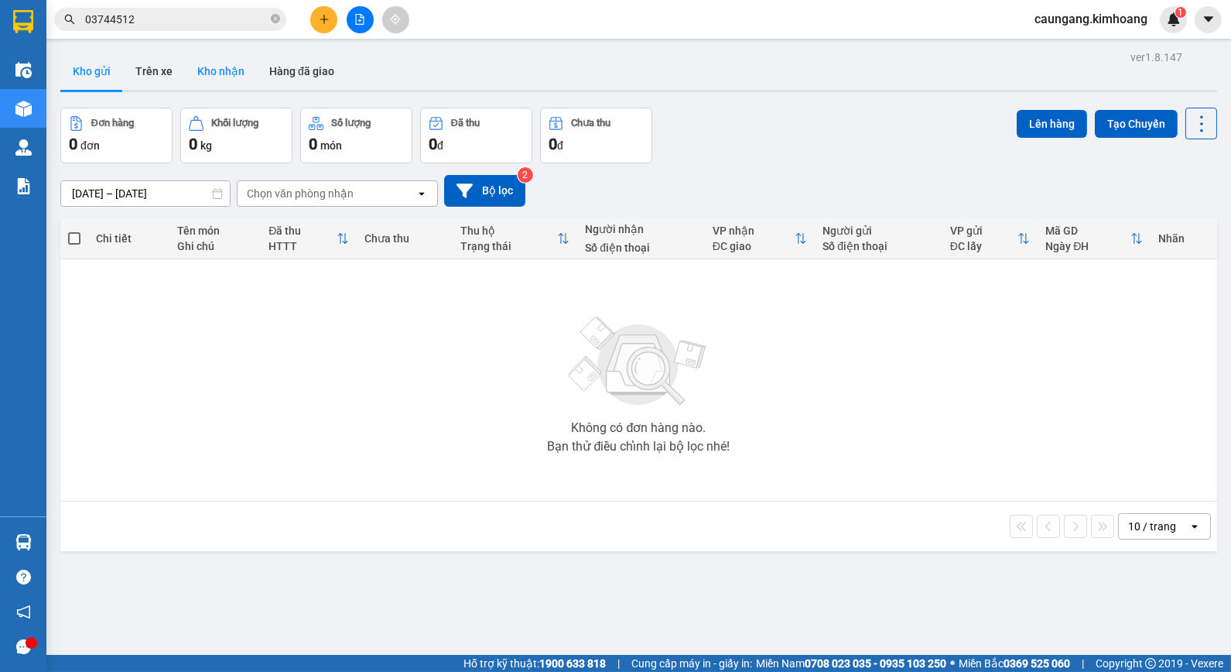
click at [211, 70] on button "Kho nhận" at bounding box center [221, 71] width 72 height 37
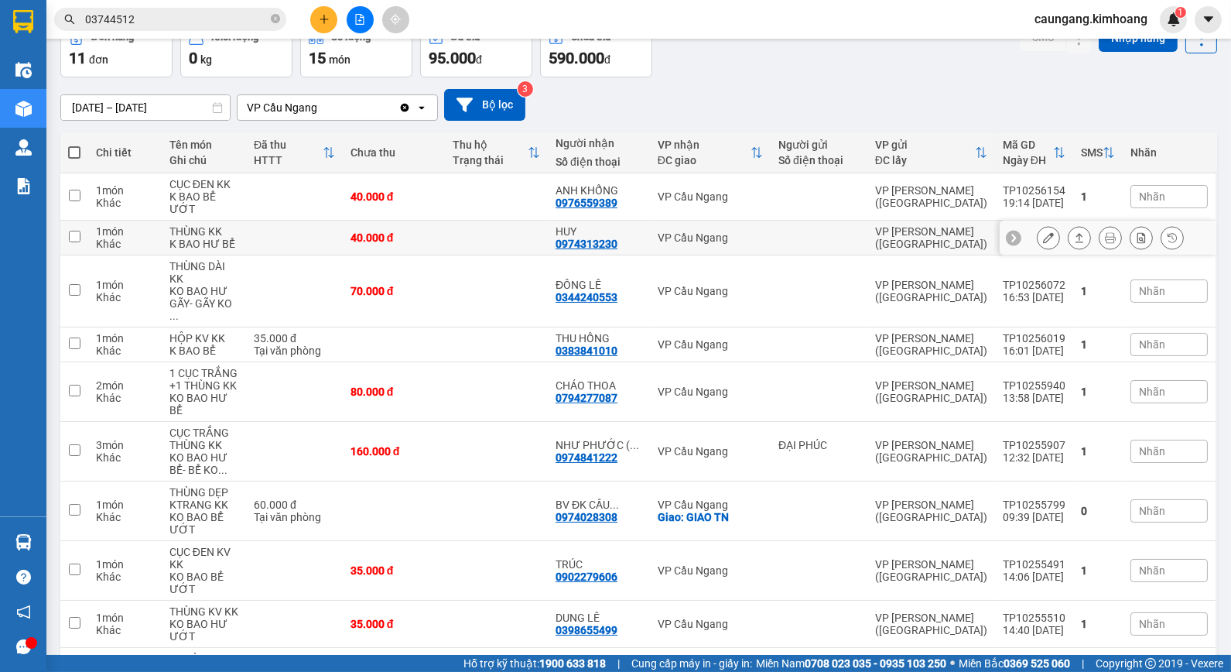
scroll to position [166, 0]
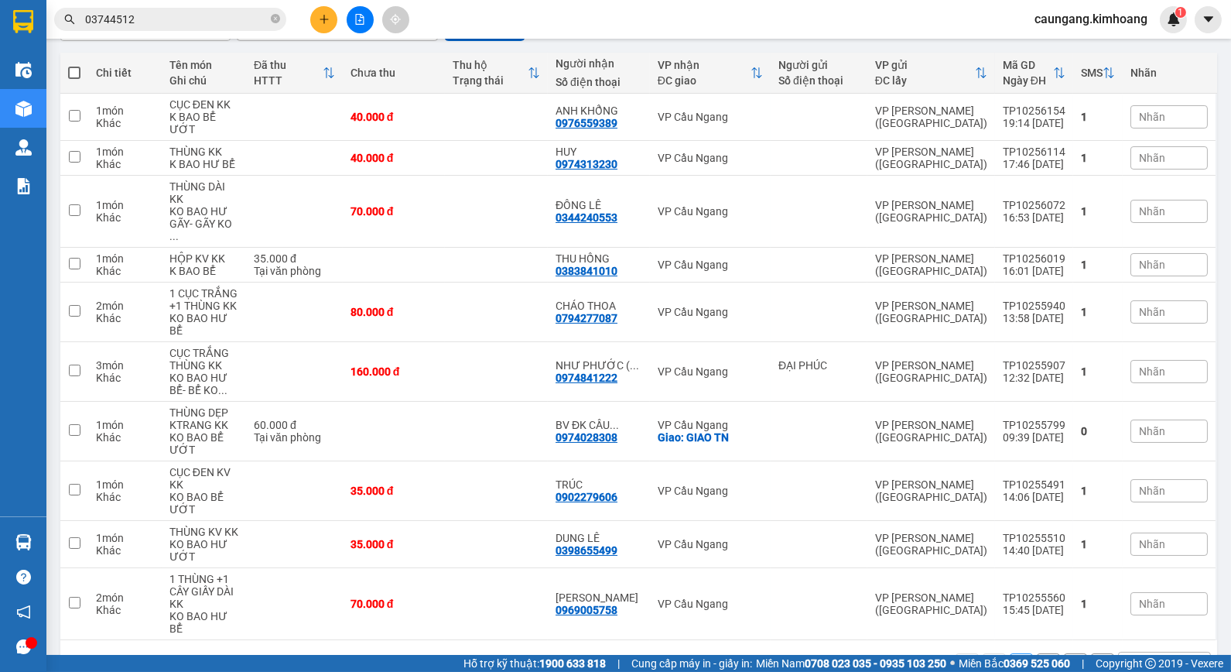
click at [1037, 653] on button "2" at bounding box center [1048, 664] width 23 height 23
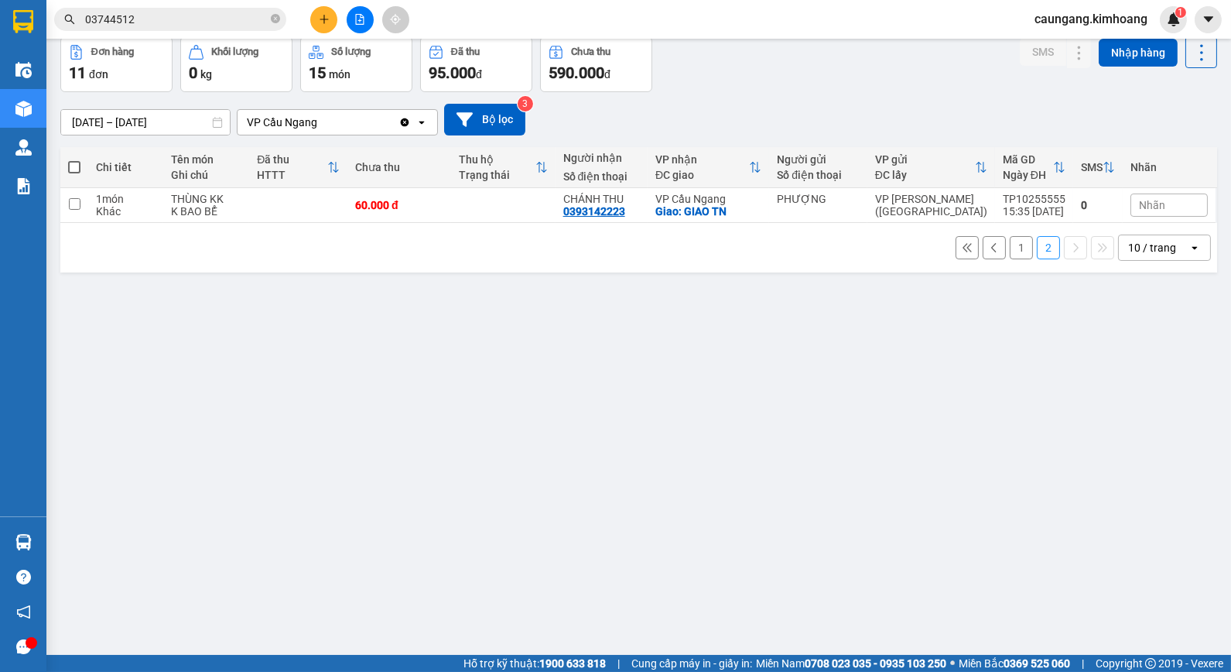
scroll to position [0, 0]
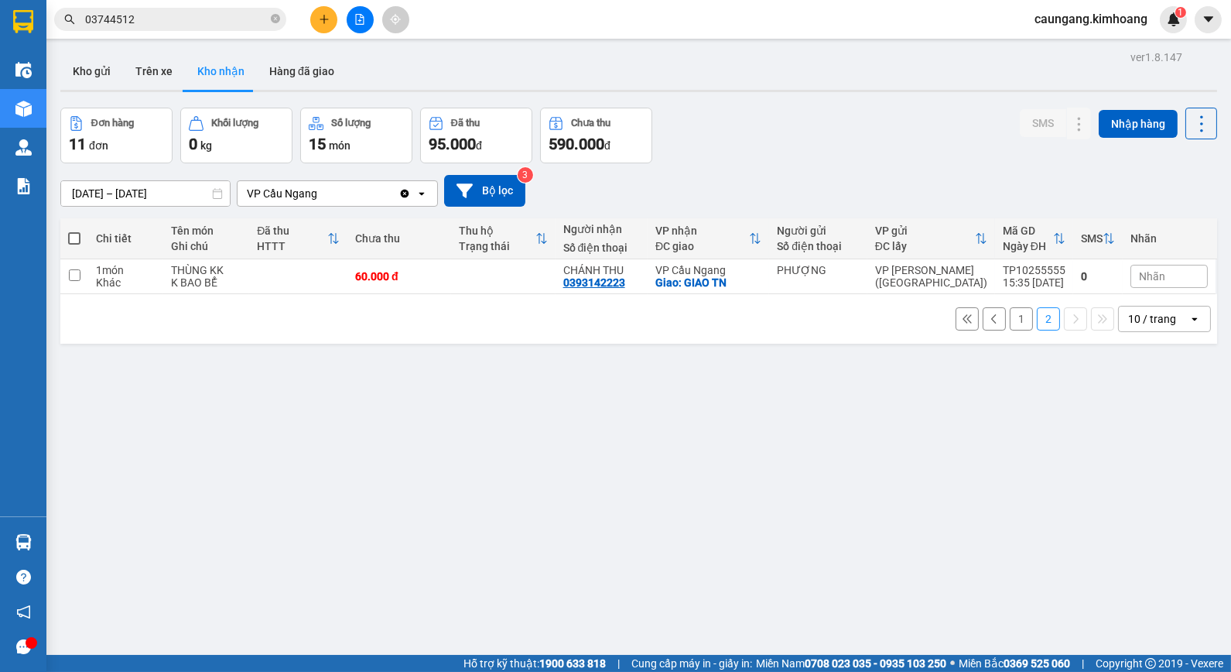
click at [172, 195] on input "[DATE] – [DATE]" at bounding box center [145, 193] width 169 height 25
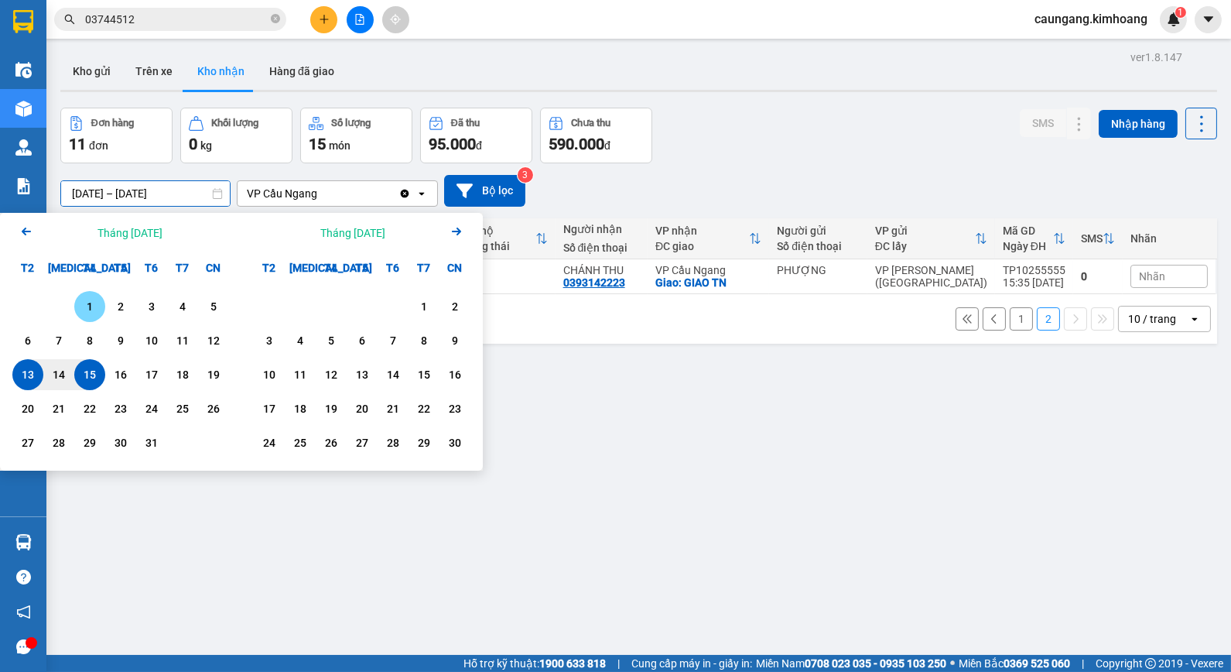
drag, startPoint x: 87, startPoint y: 306, endPoint x: 107, endPoint y: 354, distance: 52.7
click at [87, 306] on div "1" at bounding box center [90, 306] width 22 height 19
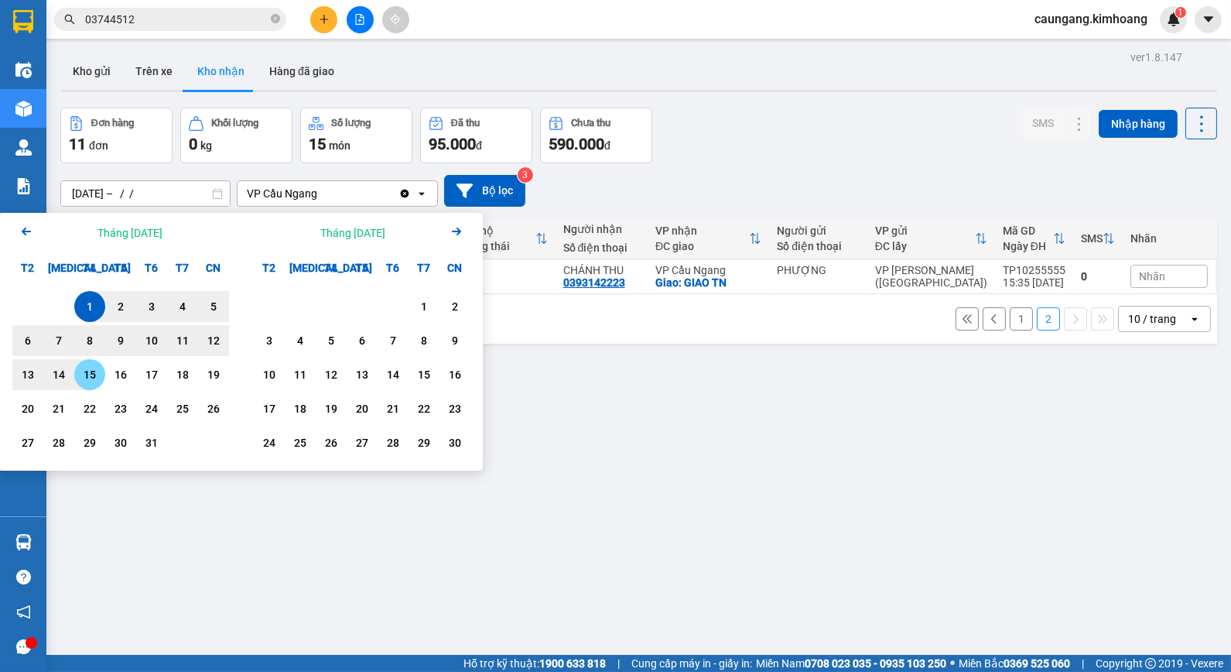
click at [90, 375] on div "15" at bounding box center [90, 374] width 22 height 19
type input "[DATE] – [DATE]"
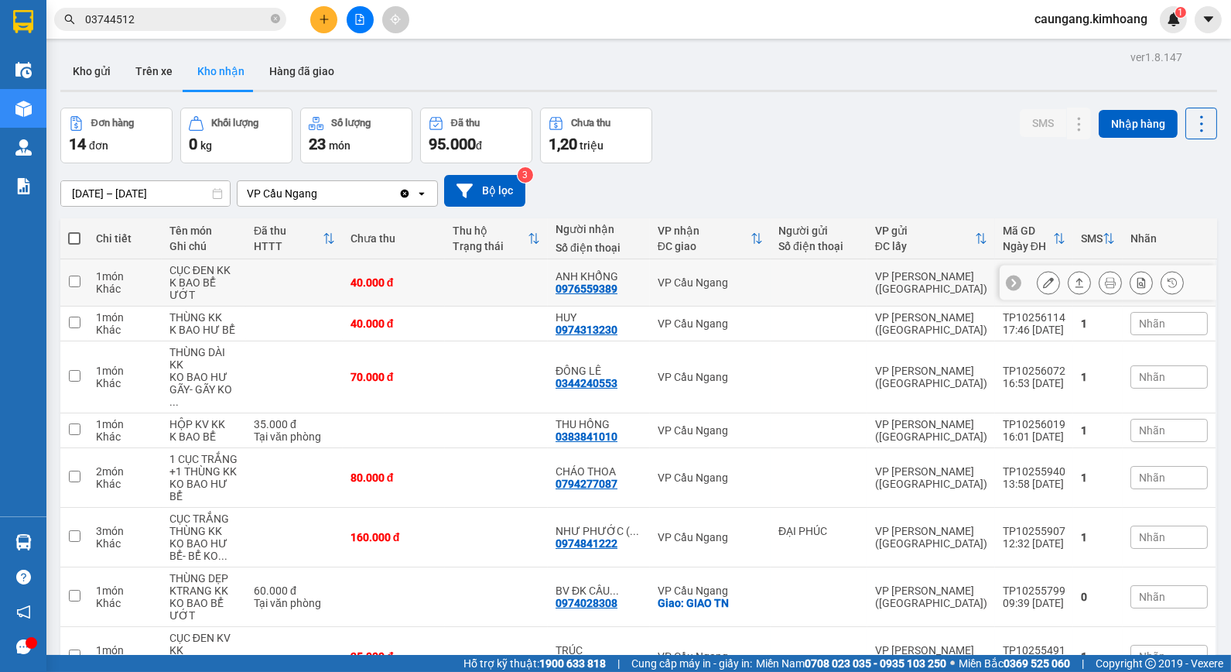
scroll to position [166, 0]
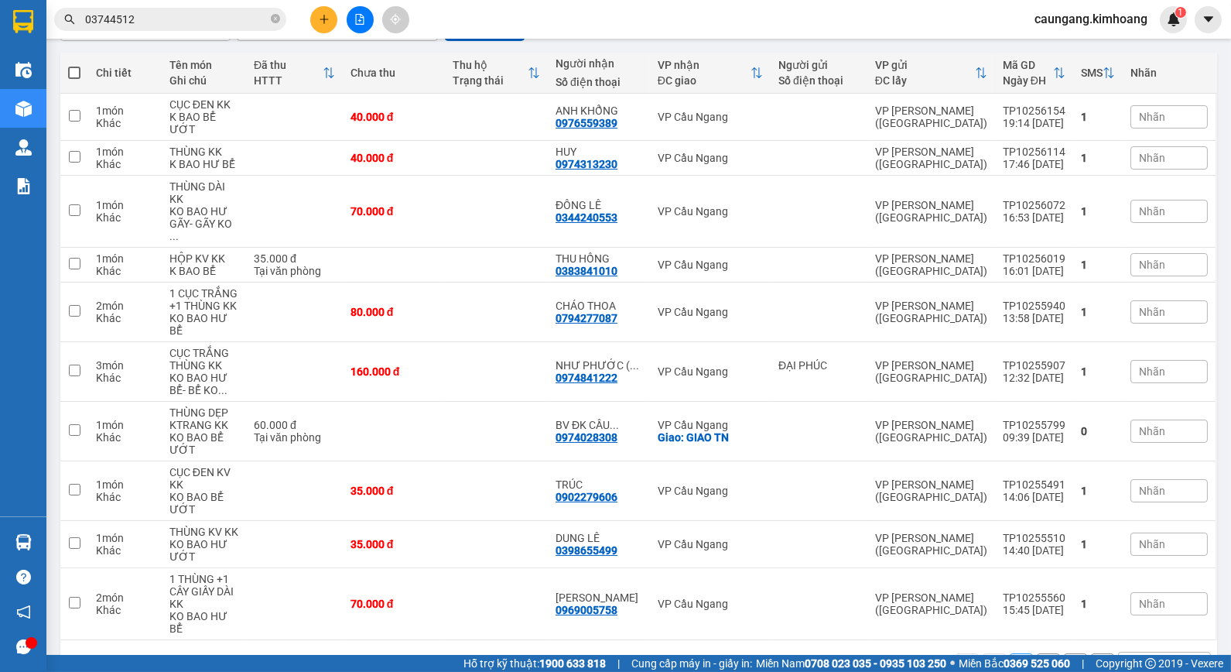
click at [1039, 653] on button "2" at bounding box center [1048, 664] width 23 height 23
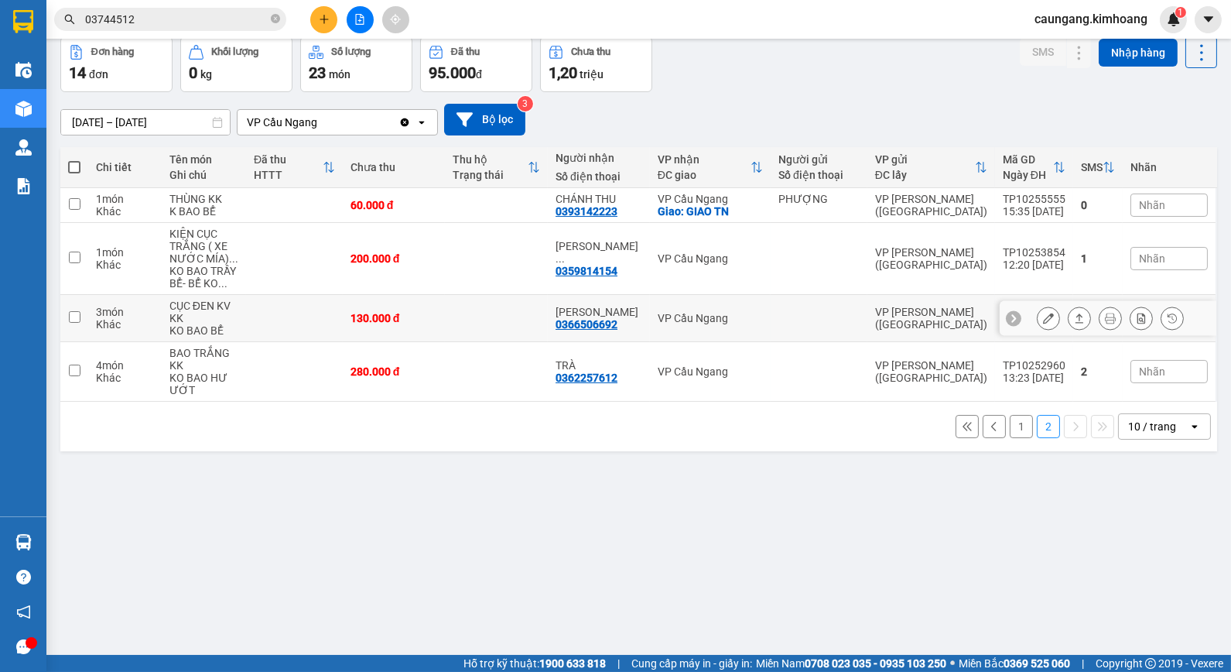
scroll to position [0, 0]
